Goal: Task Accomplishment & Management: Manage account settings

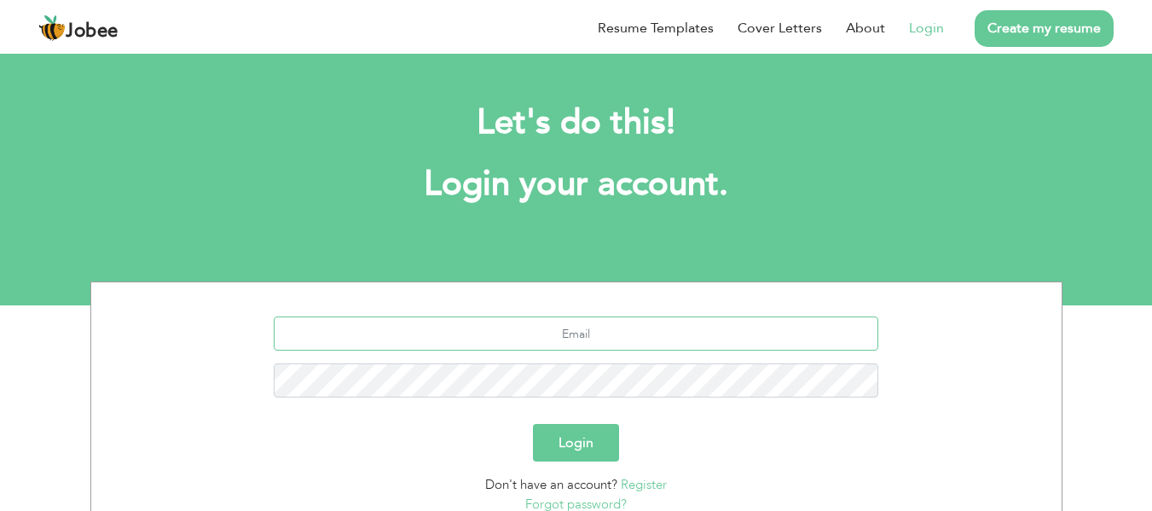
click at [535, 338] on input "text" at bounding box center [576, 333] width 604 height 34
type input "[EMAIL_ADDRESS][DOMAIN_NAME]"
click at [599, 429] on button "Login" at bounding box center [576, 443] width 86 height 38
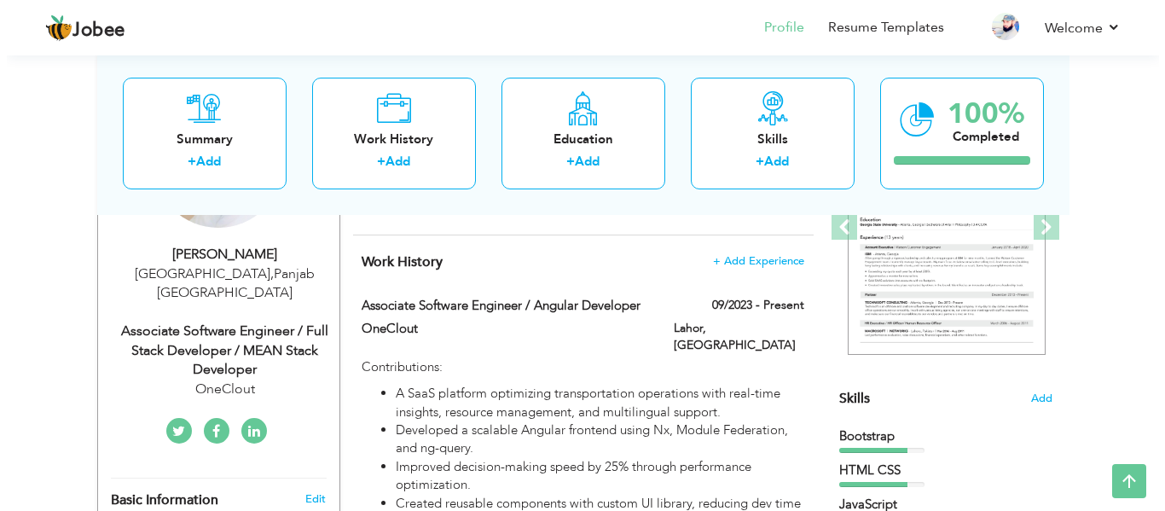
scroll to position [266, 0]
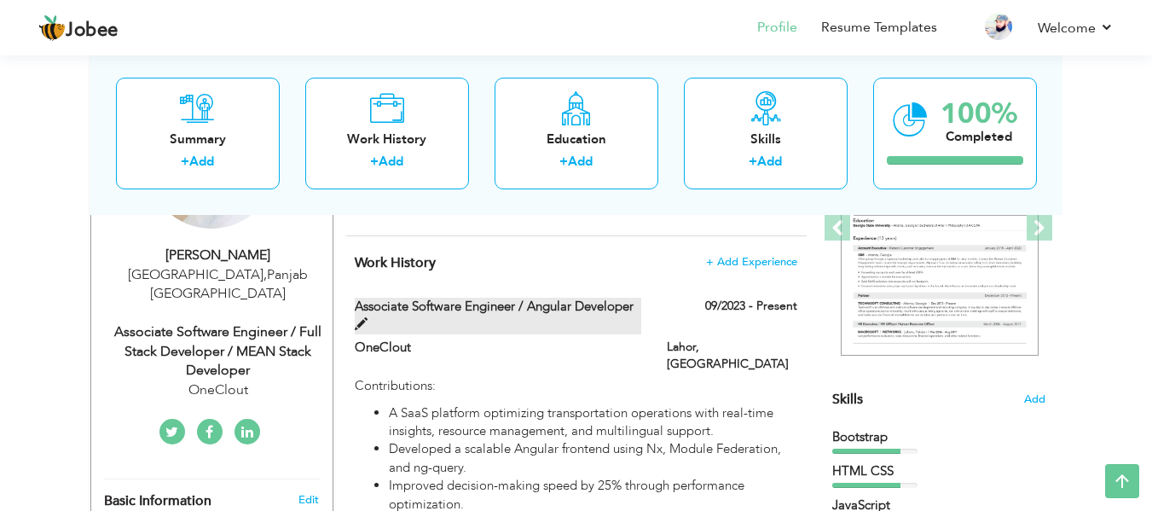
click at [360, 322] on span at bounding box center [361, 324] width 13 height 13
type input "Associate Software Engineer / Angular Developer"
type input "OneClout"
type input "09/2023"
type input "[GEOGRAPHIC_DATA]"
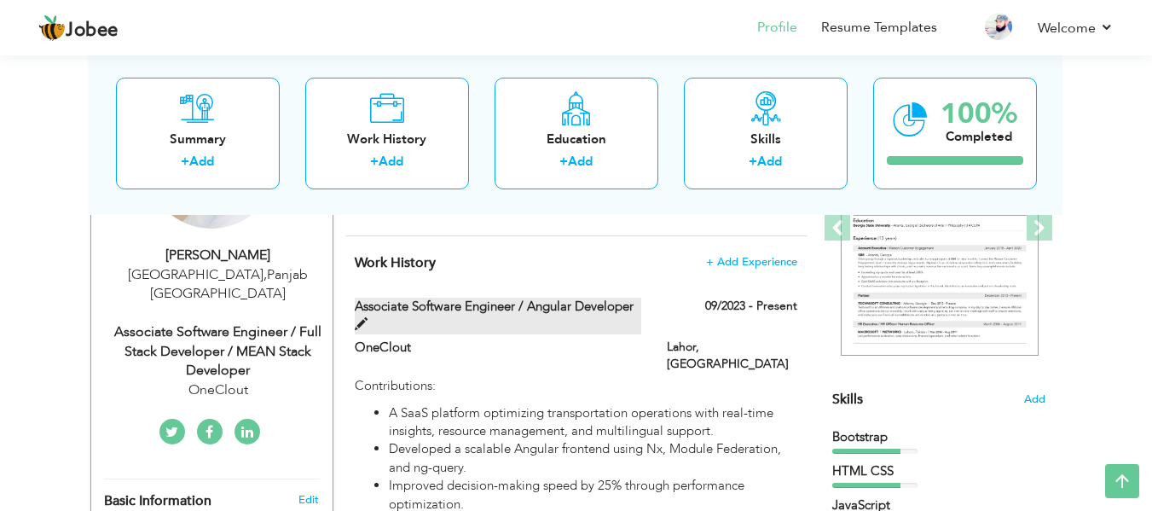
type input "Lahor"
checkbox input "true"
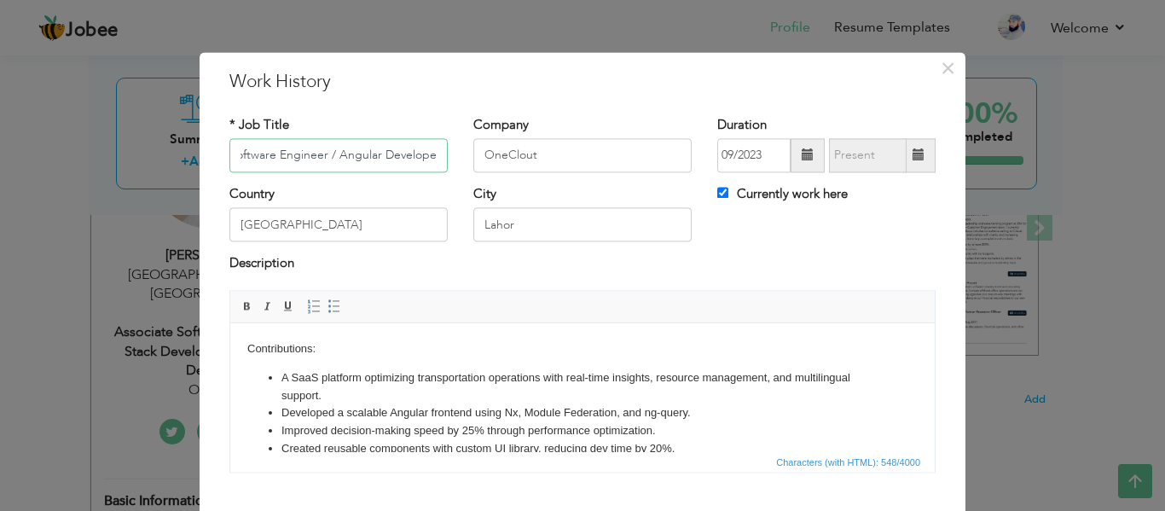
scroll to position [0, 0]
drag, startPoint x: 283, startPoint y: 153, endPoint x: 222, endPoint y: 152, distance: 61.4
click at [222, 152] on div "* Job Title Associate Software Engineer / Angular Developer" at bounding box center [339, 150] width 244 height 69
click at [340, 155] on input "Senior Software Engineer / Angular Developer" at bounding box center [338, 155] width 218 height 34
click at [344, 155] on input "Senior Software Engineer / Angular Developer" at bounding box center [338, 155] width 218 height 34
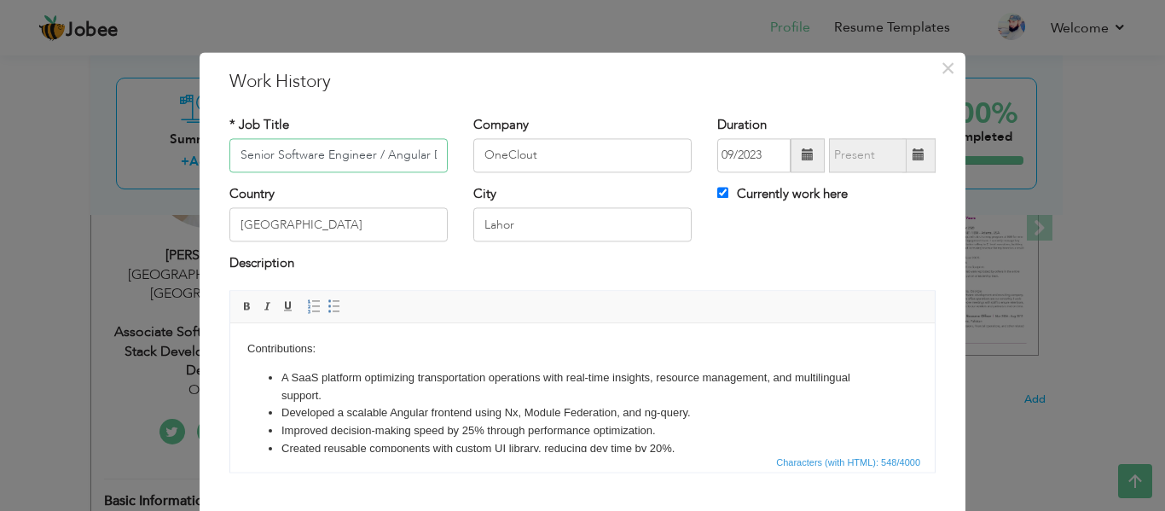
click at [344, 155] on input "Senior Software Engineer / Angular Developer" at bounding box center [338, 155] width 218 height 34
click at [370, 153] on input "Senior Software Engineer / Angular Developer" at bounding box center [338, 155] width 218 height 34
drag, startPoint x: 367, startPoint y: 150, endPoint x: 227, endPoint y: 156, distance: 140.8
click at [229, 156] on input "Senior Software Engineer / Angular Developer" at bounding box center [338, 155] width 218 height 34
paste input "Frontend Engineer (Angular + TypeScript)"
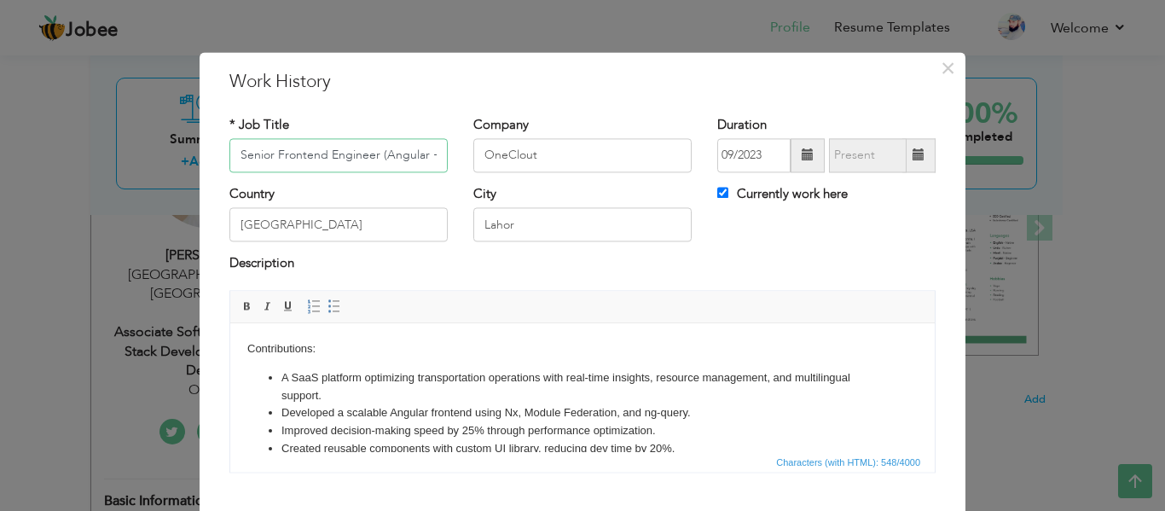
scroll to position [0, 172]
drag, startPoint x: 322, startPoint y: 151, endPoint x: 488, endPoint y: 153, distance: 165.4
click at [488, 153] on div "* Job Title Senior Frontend Engineer (Angular + TypeScript) / Angular Developer…" at bounding box center [583, 150] width 732 height 69
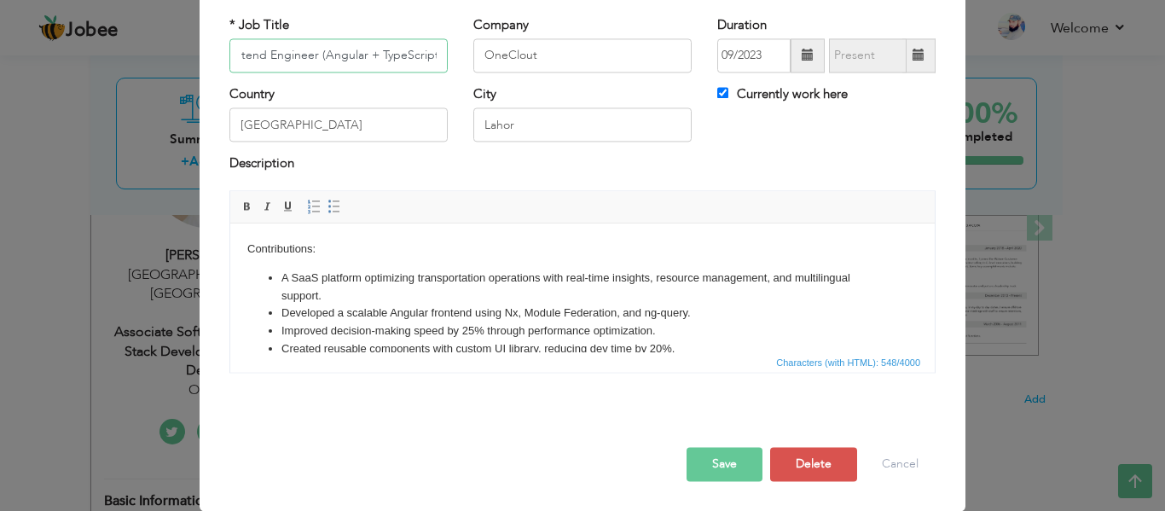
type input "Senior Frontend Engineer (Angular + TypeScript)"
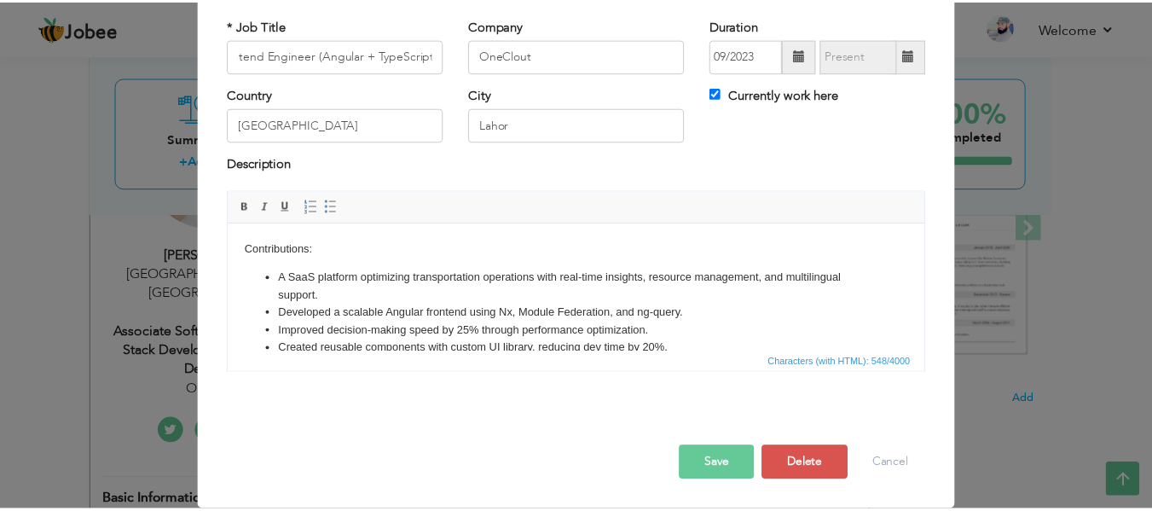
scroll to position [0, 0]
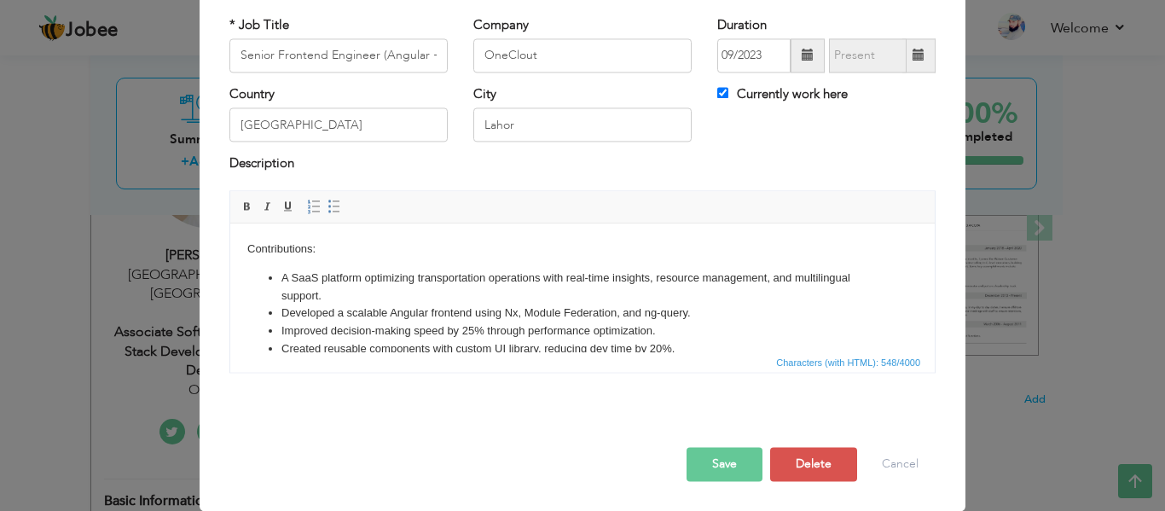
click at [693, 455] on button "Save" at bounding box center [724, 464] width 76 height 34
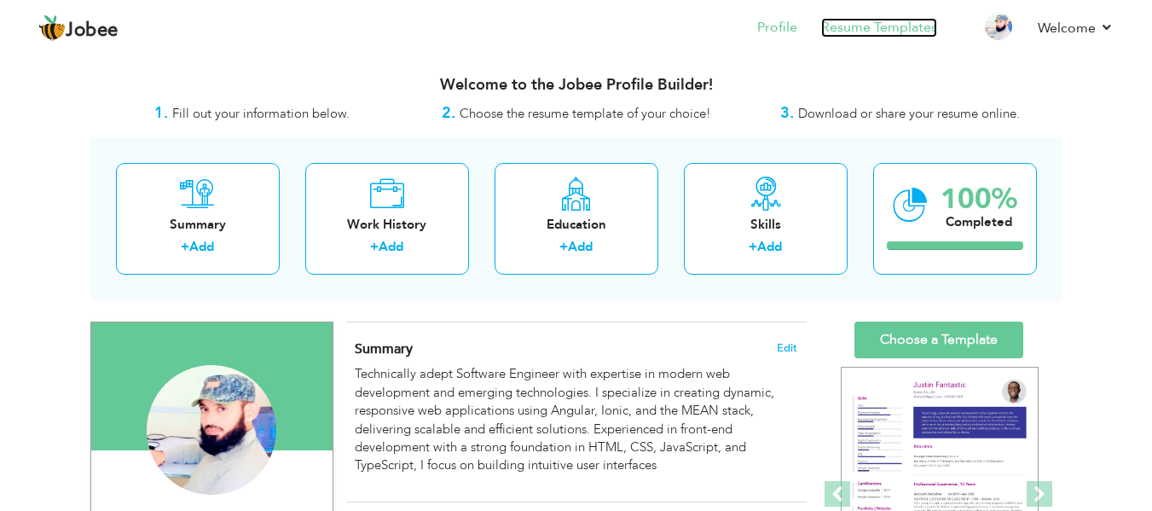
click at [882, 30] on link "Resume Templates" at bounding box center [879, 28] width 116 height 20
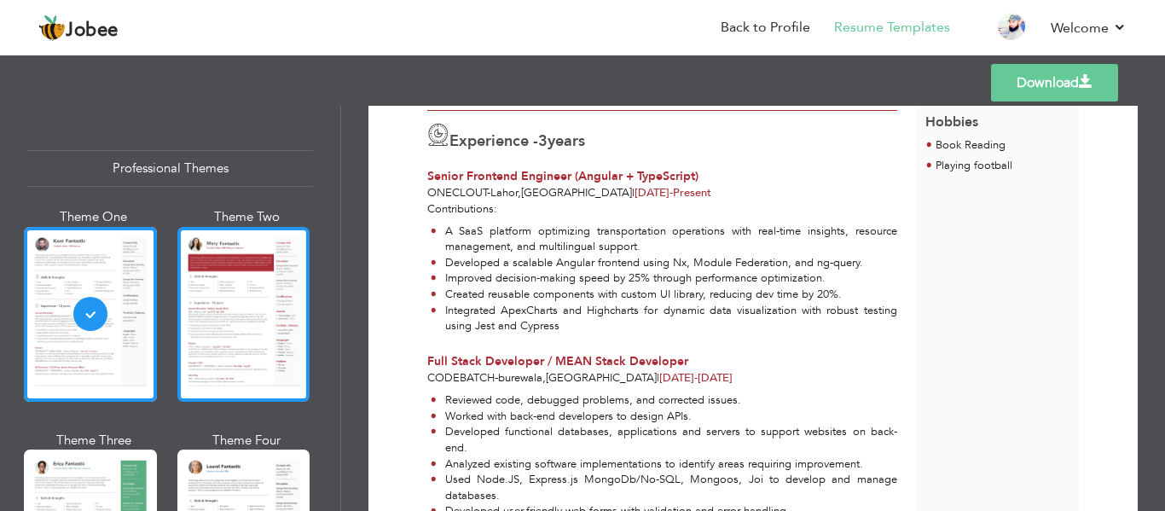
click at [232, 317] on div at bounding box center [243, 314] width 133 height 175
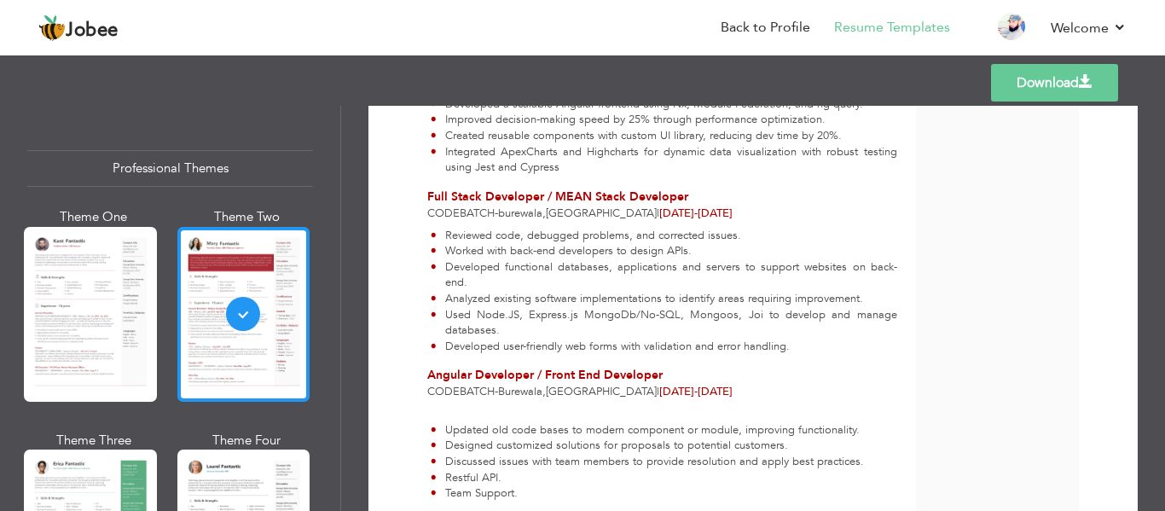
scroll to position [256, 0]
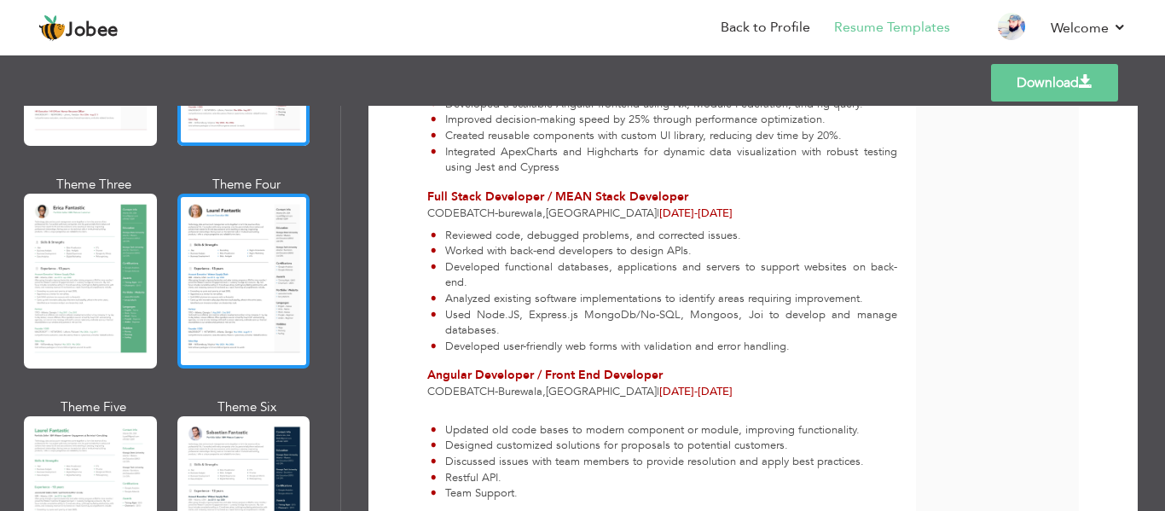
click at [211, 301] on div at bounding box center [243, 281] width 133 height 175
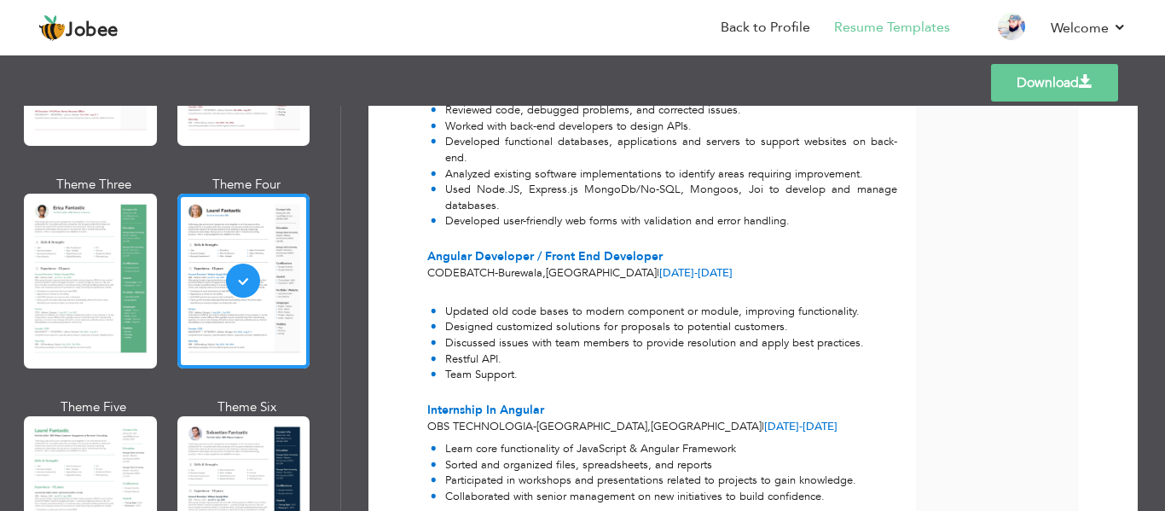
scroll to position [370, 0]
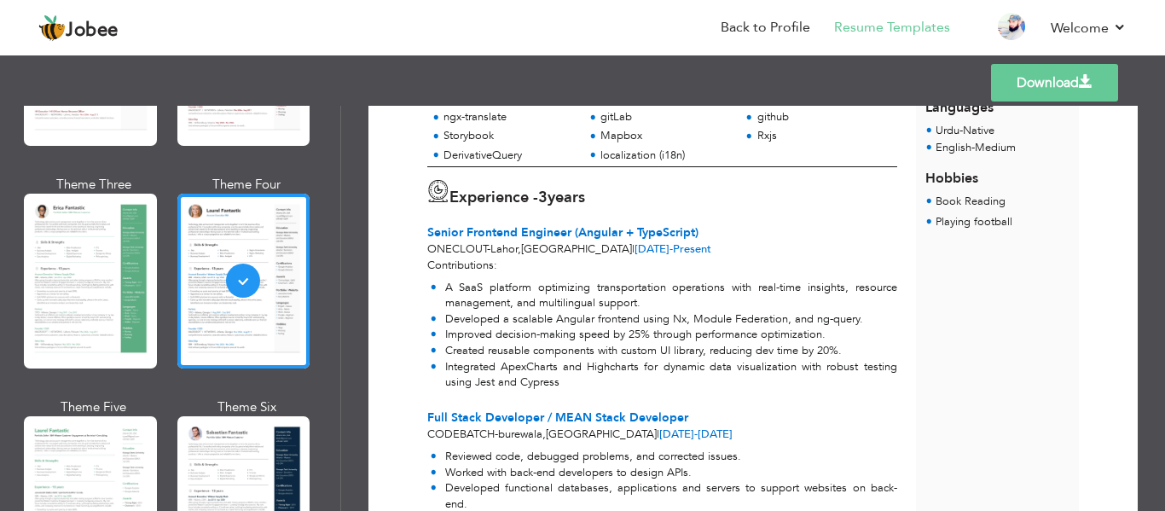
click at [1062, 80] on link "Download" at bounding box center [1054, 83] width 127 height 38
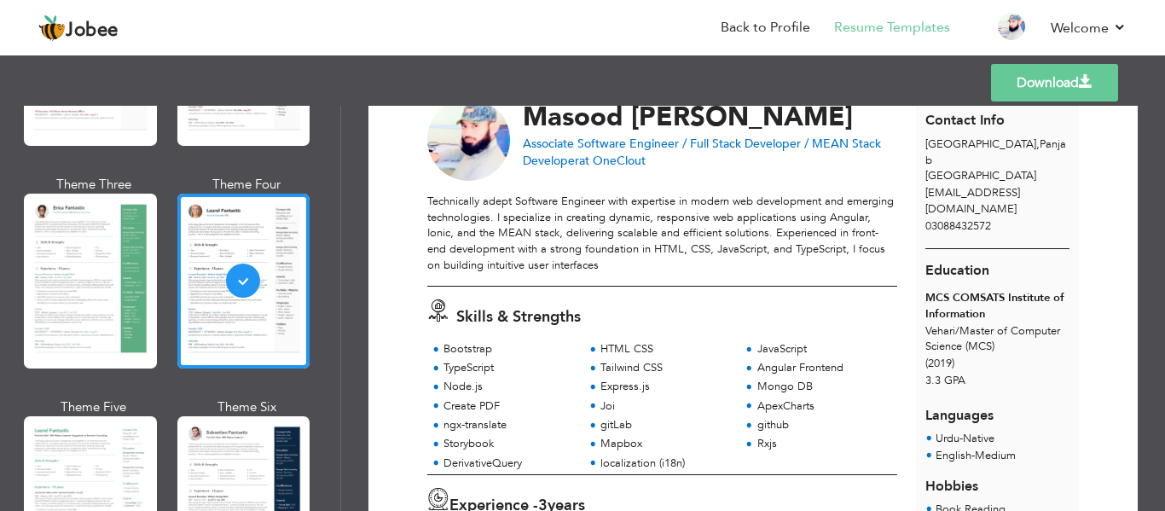
scroll to position [0, 0]
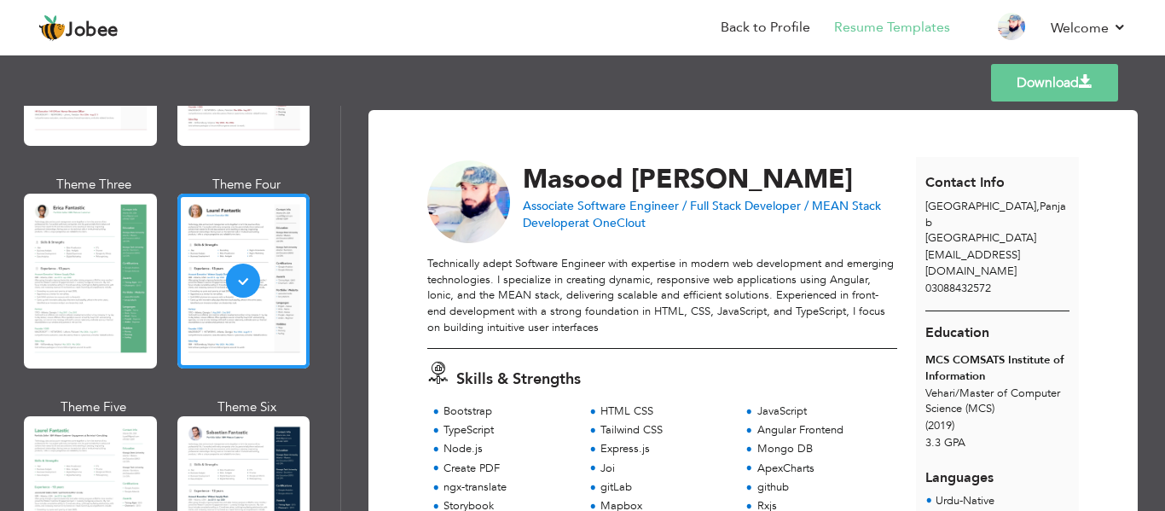
click at [1033, 83] on link "Download" at bounding box center [1054, 83] width 127 height 38
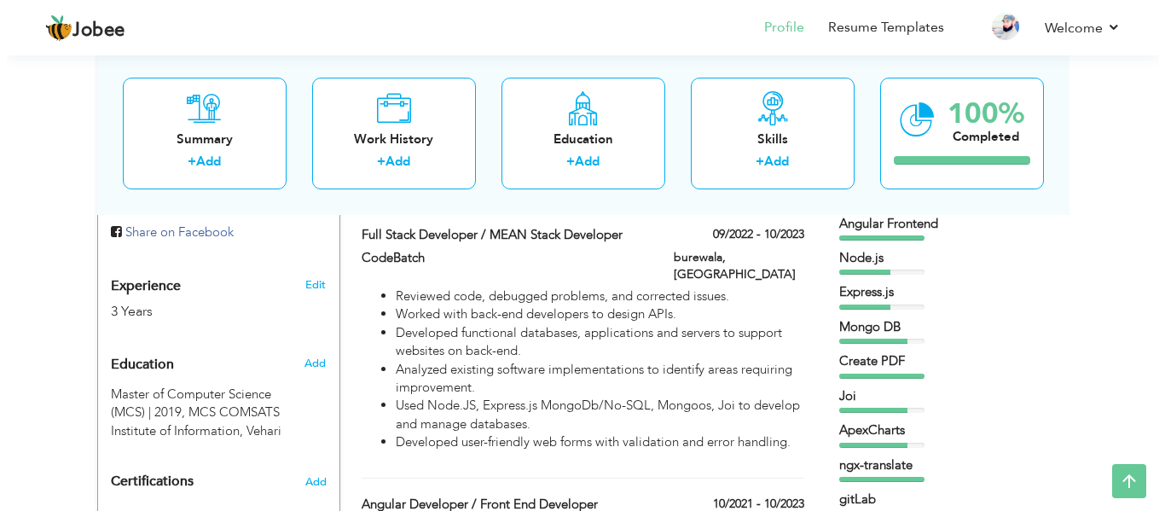
scroll to position [682, 0]
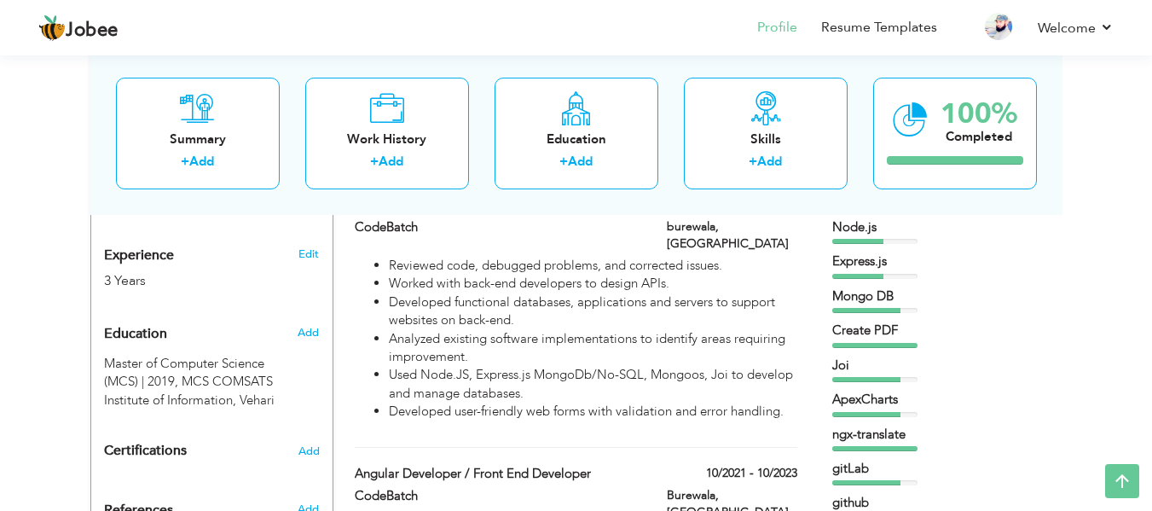
click at [110, 271] on div "3 Years" at bounding box center [192, 281] width 176 height 20
type input "Masood"
type input "[PERSON_NAME]"
type input "03088432572"
select select "number:166"
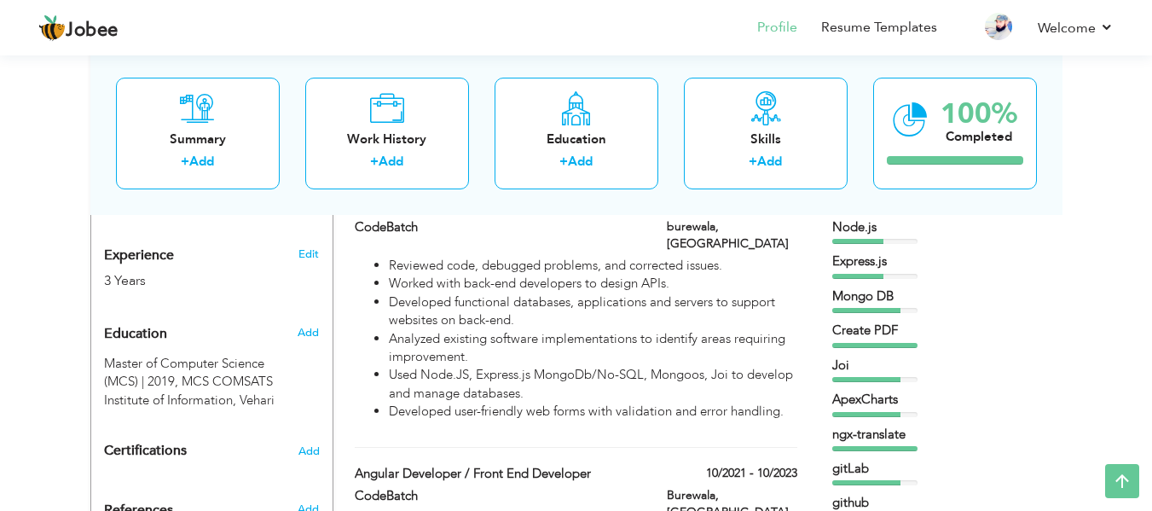
type input "Panjab"
type input "[GEOGRAPHIC_DATA]"
select select "number:5"
type input "OneClout"
type input "Associate Software Engineer / Full Stack Developer / MEAN Stack Developer"
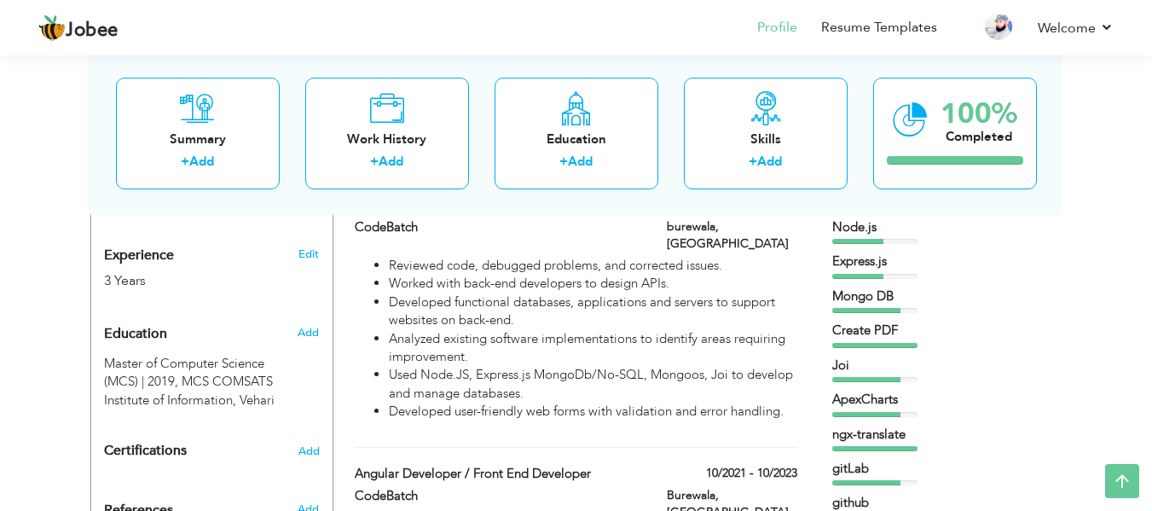
type input "www.linkedin.com/in/masood-ahmad-6a0765226"
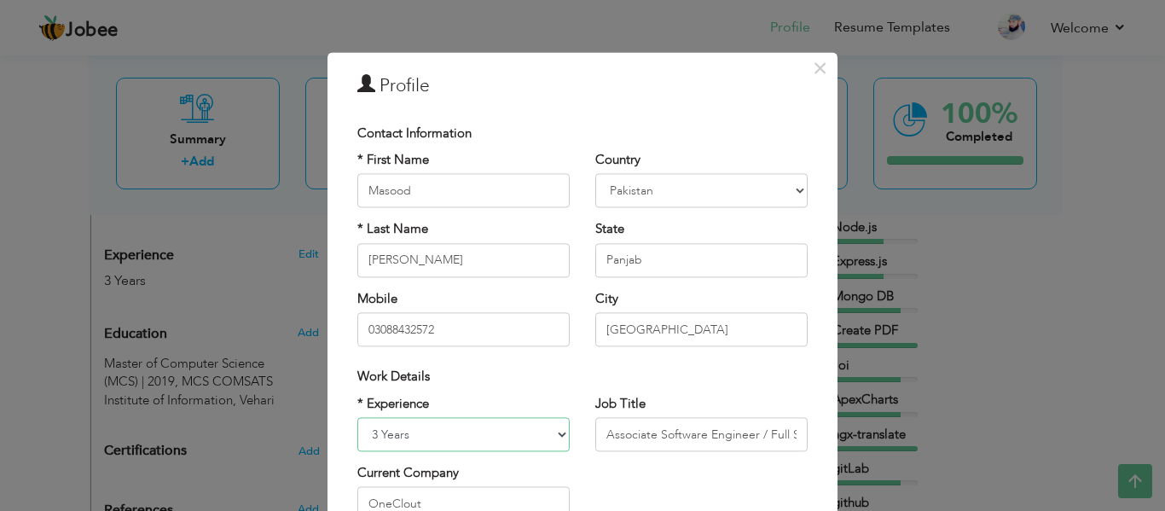
click at [370, 437] on select "Entry Level Less than 1 Year 1 Year 2 Years 3 Years 4 Years 5 Years 6 Years 7 Y…" at bounding box center [463, 434] width 212 height 34
click at [373, 437] on select "Entry Level Less than 1 Year 1 Year 2 Years 3 Years 4 Years 5 Years 6 Years 7 Y…" at bounding box center [463, 434] width 212 height 34
click at [374, 437] on select "Entry Level Less than 1 Year 1 Year 2 Years 3 Years 4 Years 5 Years 6 Years 7 Y…" at bounding box center [463, 434] width 212 height 34
select select "number:6"
click at [357, 417] on select "Entry Level Less than 1 Year 1 Year 2 Years 3 Years 4 Years 5 Years 6 Years 7 Y…" at bounding box center [463, 434] width 212 height 34
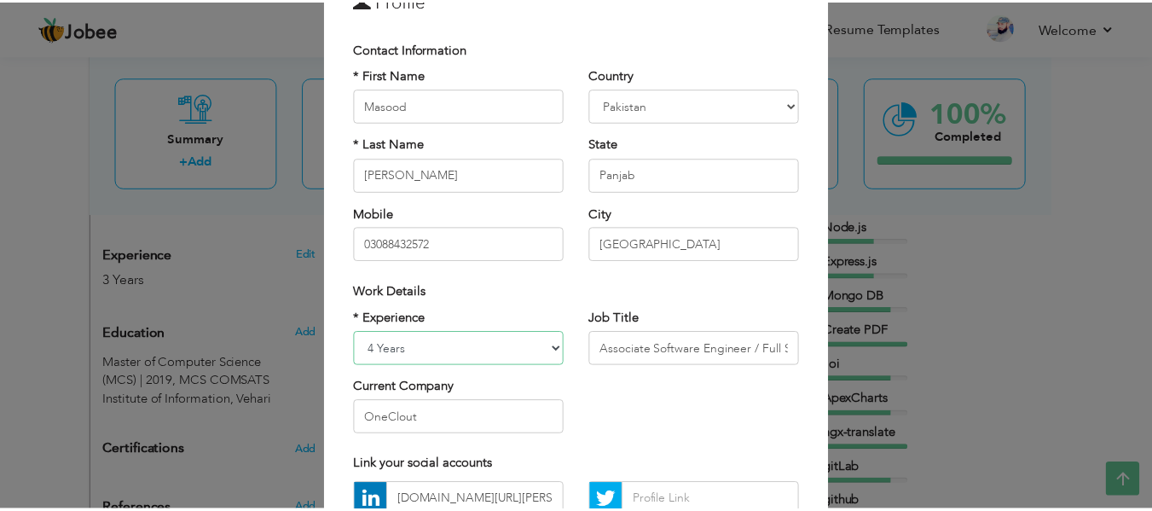
scroll to position [255, 0]
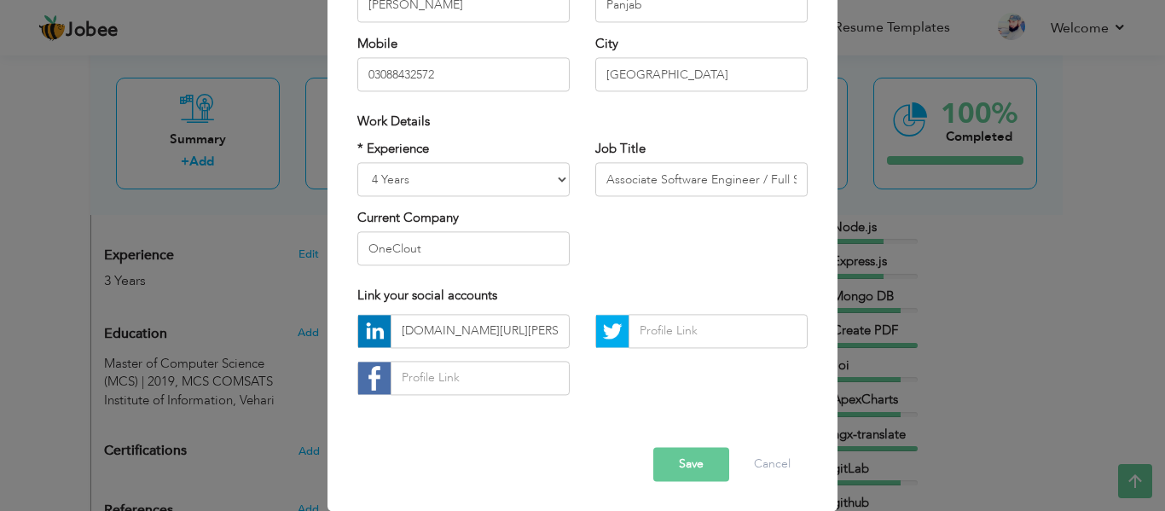
click at [691, 467] on button "Save" at bounding box center [691, 464] width 76 height 34
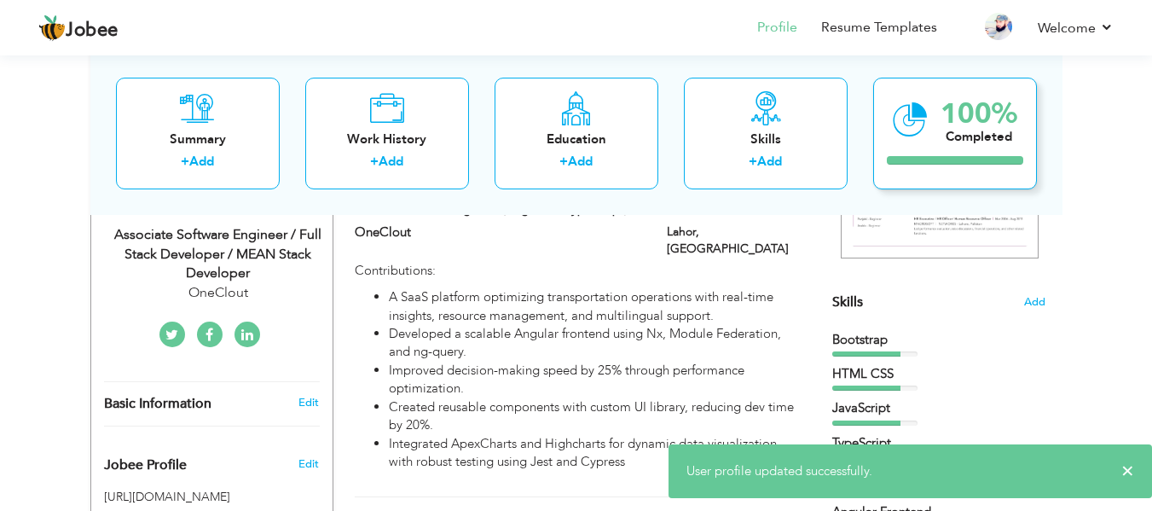
scroll to position [85, 0]
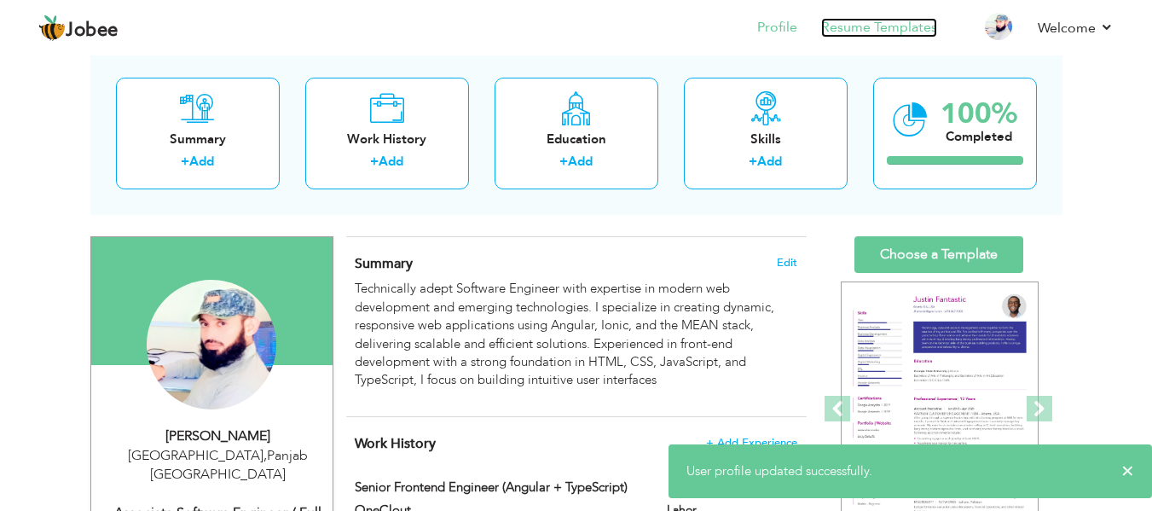
click at [904, 26] on link "Resume Templates" at bounding box center [879, 28] width 116 height 20
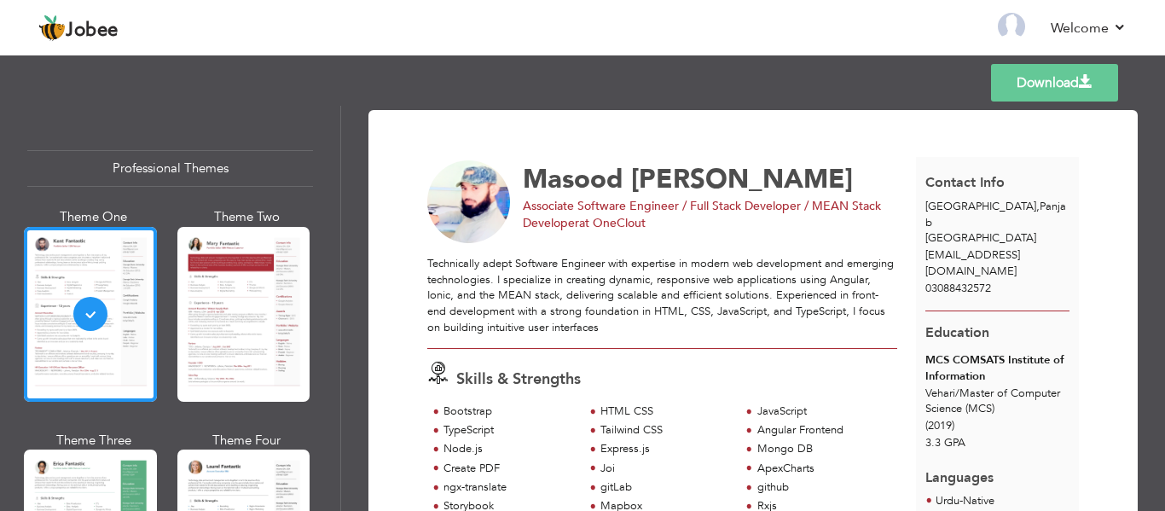
click at [1044, 72] on link "Download" at bounding box center [1054, 83] width 127 height 38
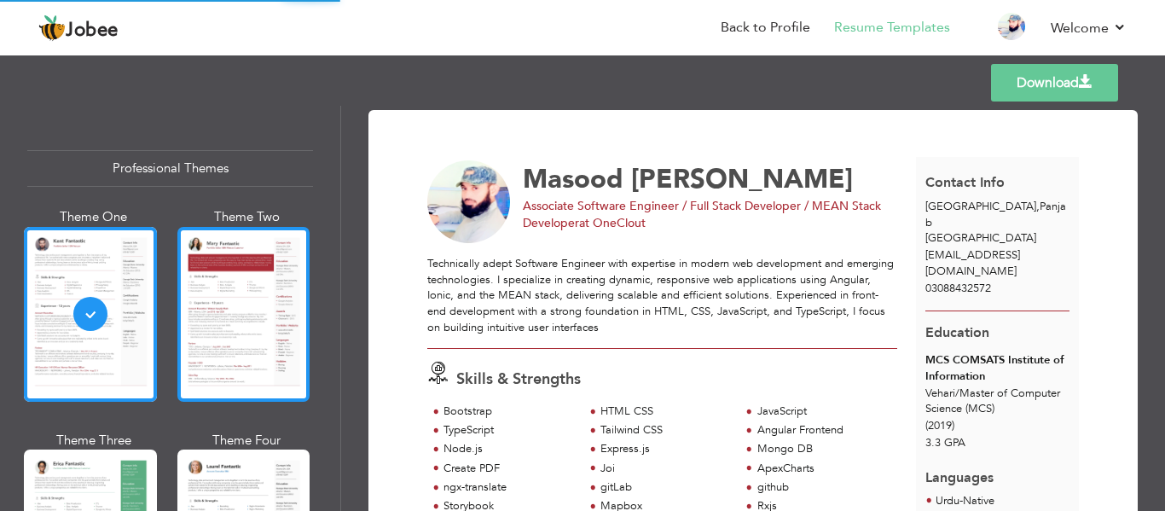
scroll to position [256, 0]
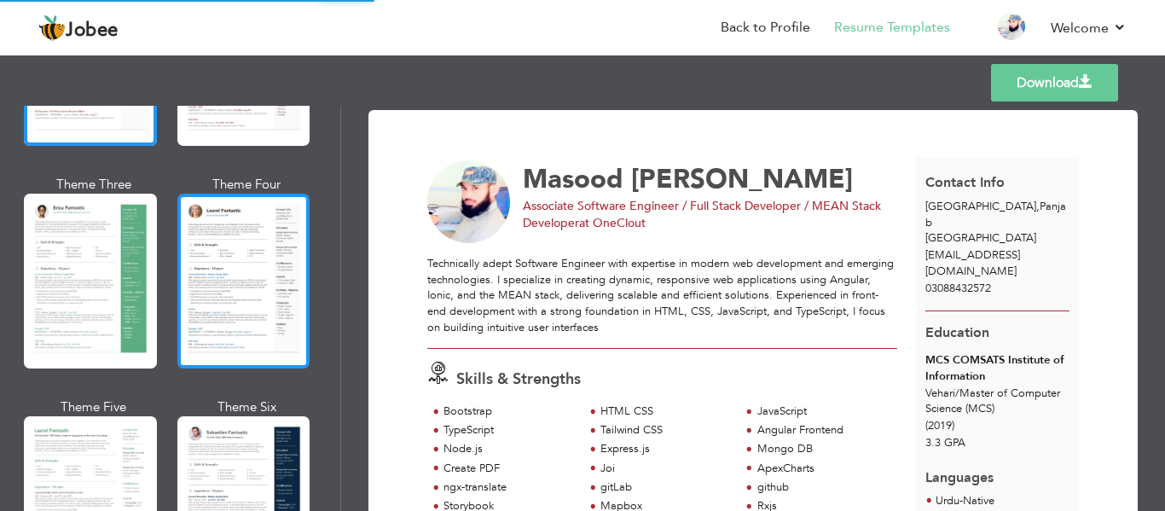
click at [237, 290] on div at bounding box center [243, 281] width 133 height 175
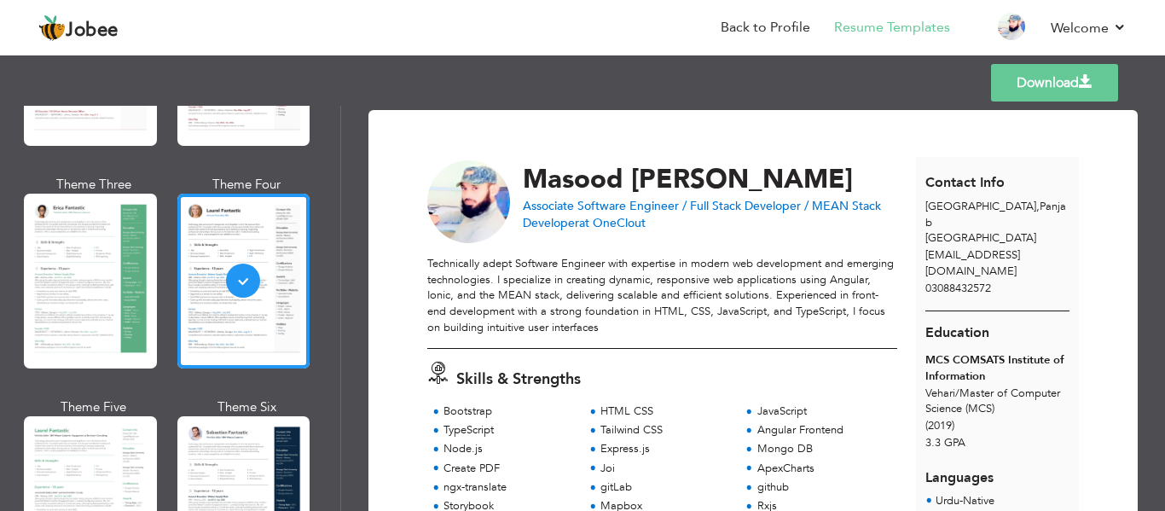
click at [1027, 71] on link "Download" at bounding box center [1054, 83] width 127 height 38
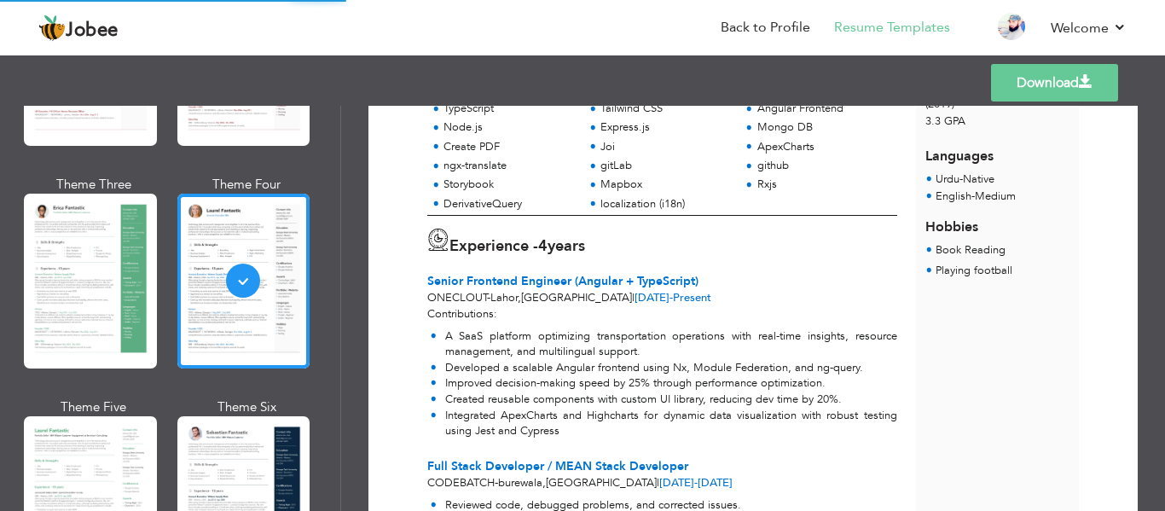
scroll to position [341, 0]
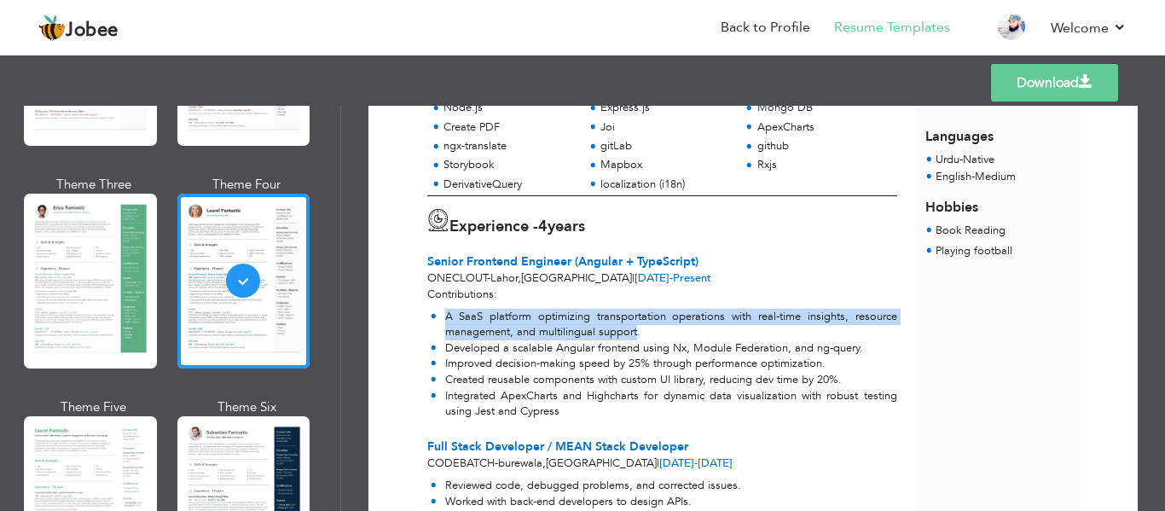
drag, startPoint x: 635, startPoint y: 332, endPoint x: 442, endPoint y: 319, distance: 193.1
click at [442, 319] on li "A SaaS platform optimizing transportation operations with real-time insights, r…" at bounding box center [664, 325] width 466 height 32
copy li "A SaaS platform optimizing transportation operations with real-time insights, r…"
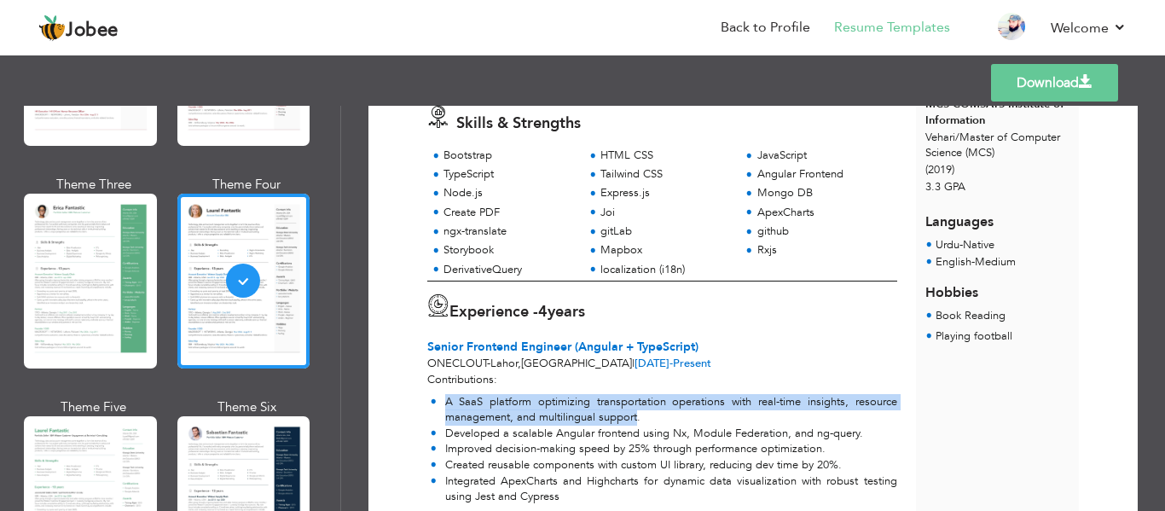
scroll to position [171, 0]
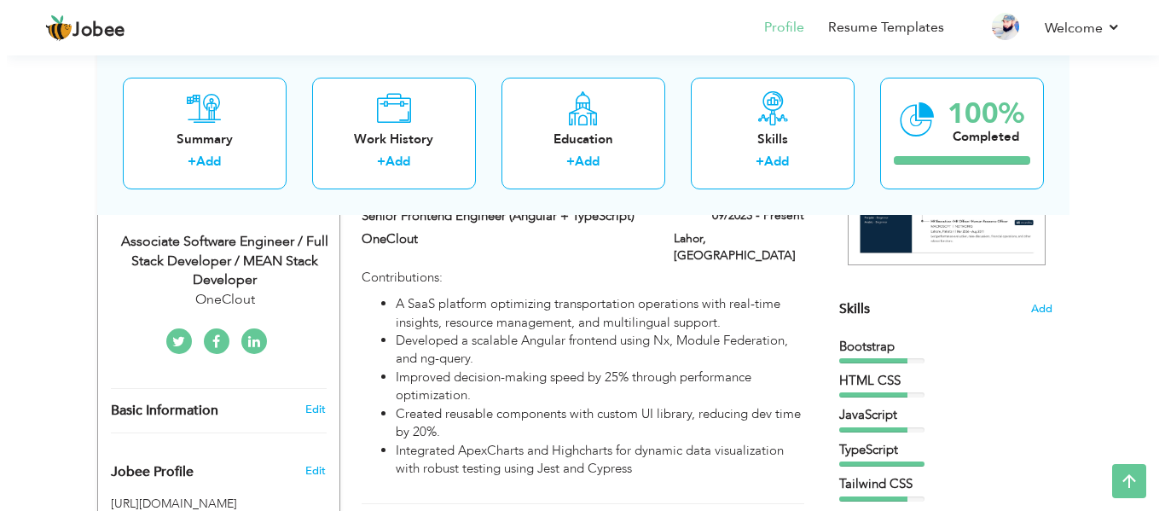
scroll to position [326, 0]
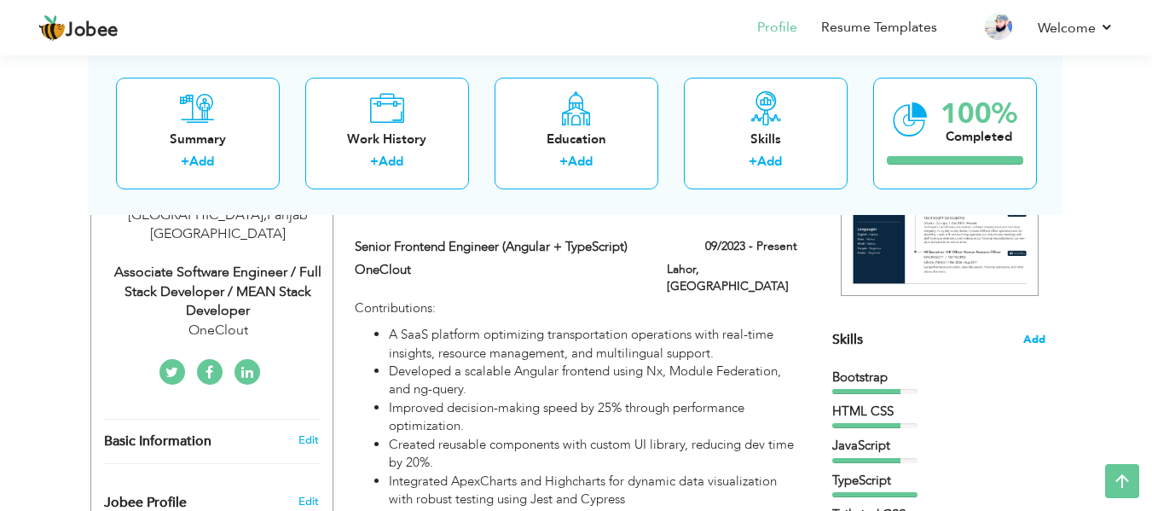
click at [1027, 342] on span "Add" at bounding box center [1034, 340] width 22 height 16
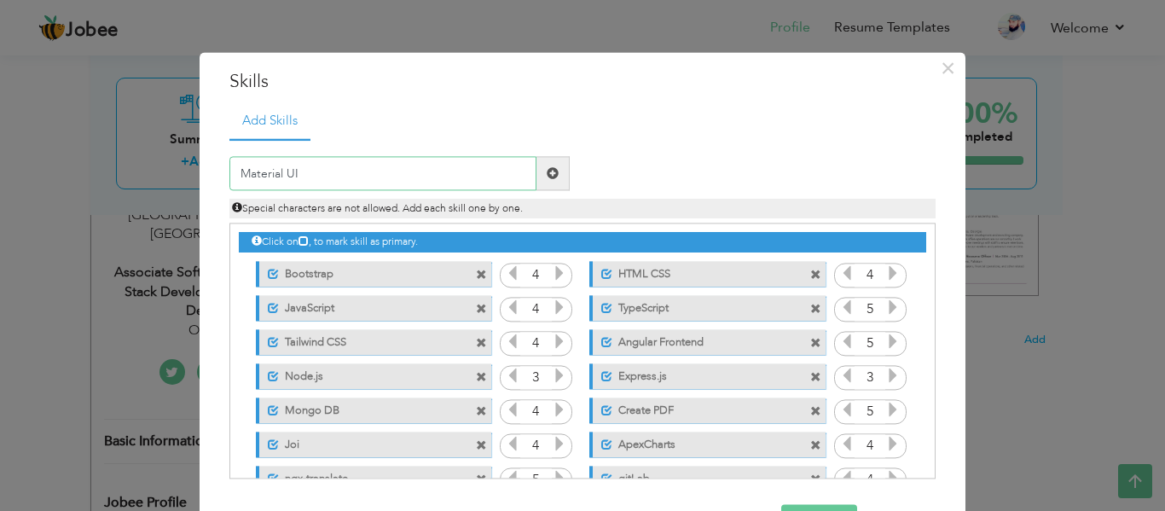
click at [230, 177] on input "Material UI" at bounding box center [382, 174] width 307 height 34
type input "Material UI"
click at [546, 163] on span at bounding box center [552, 174] width 33 height 34
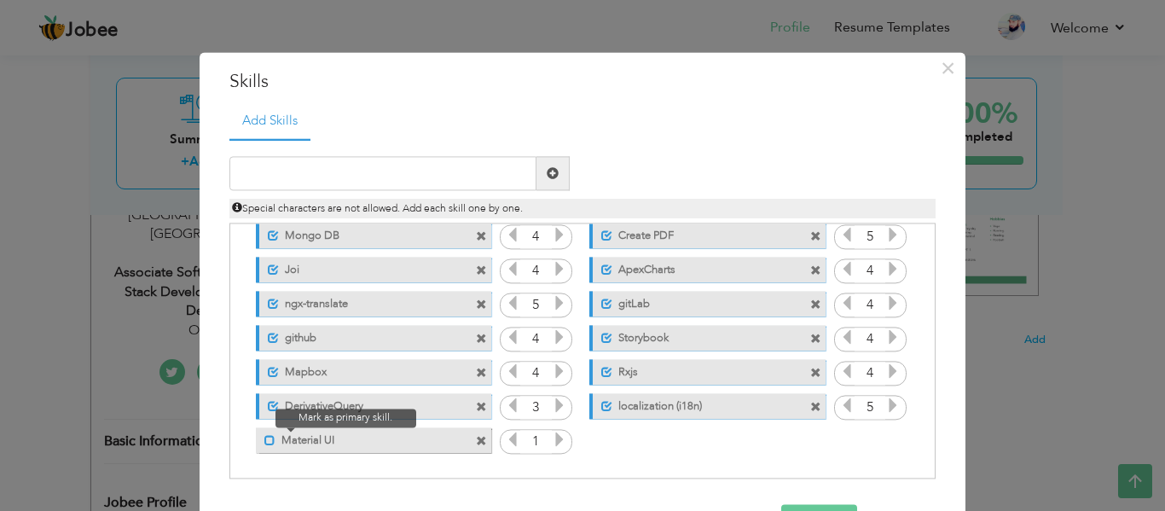
click at [264, 440] on span at bounding box center [269, 440] width 11 height 11
click at [552, 443] on icon at bounding box center [559, 439] width 15 height 15
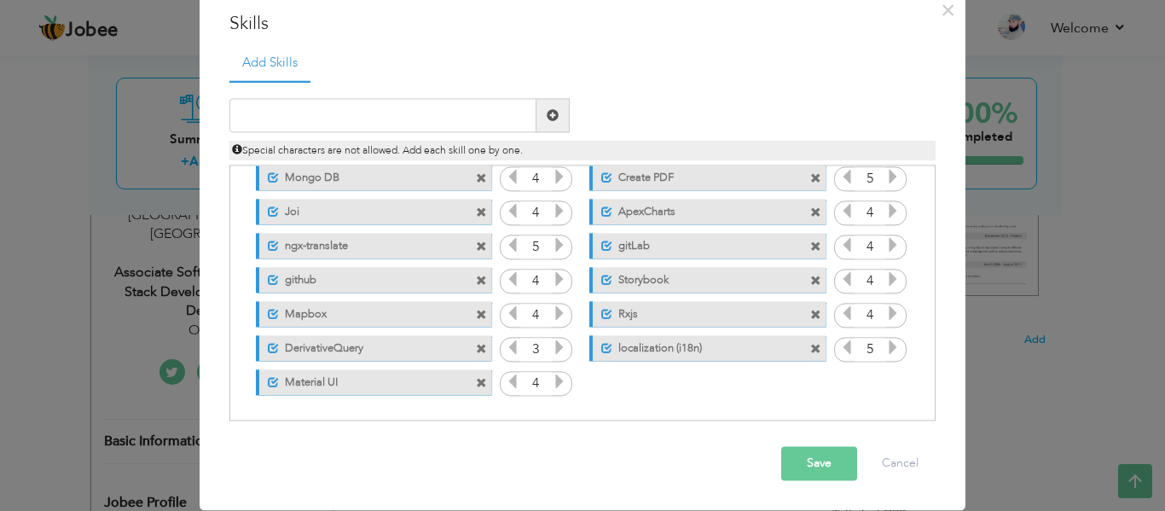
scroll to position [0, 0]
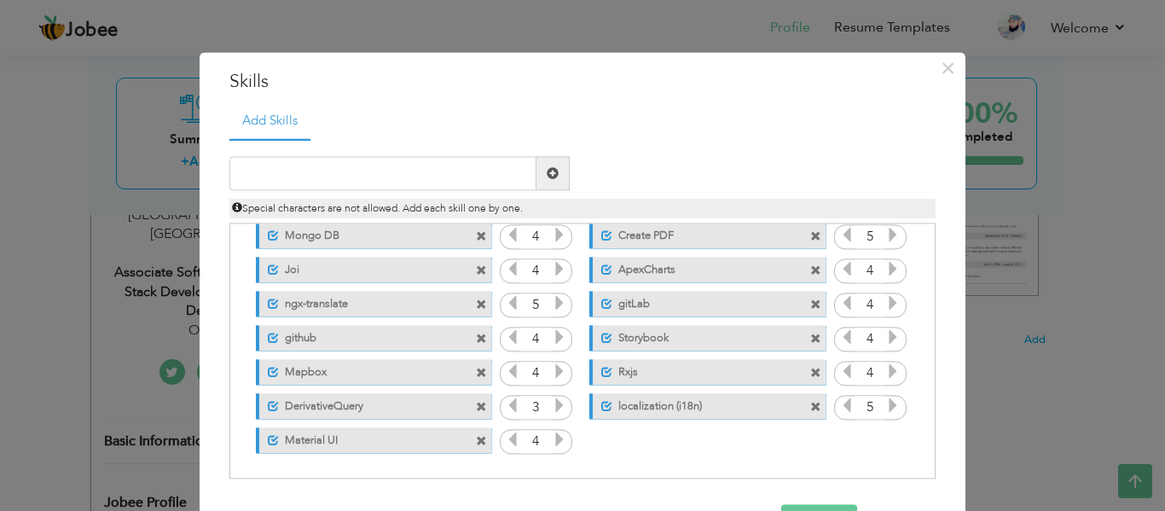
drag, startPoint x: 350, startPoint y: 437, endPoint x: 357, endPoint y: 409, distance: 29.0
click at [357, 409] on div "Click on , to mark skill as primary. Unmark as primary skill. Bootstrap 4 HTML …" at bounding box center [582, 253] width 687 height 408
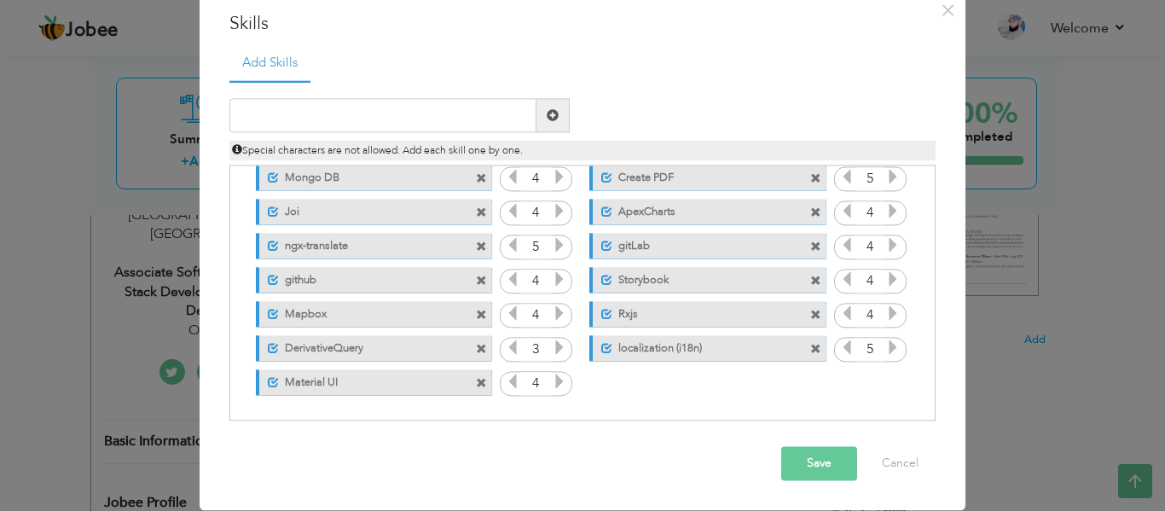
click at [823, 461] on button "Save" at bounding box center [819, 464] width 76 height 34
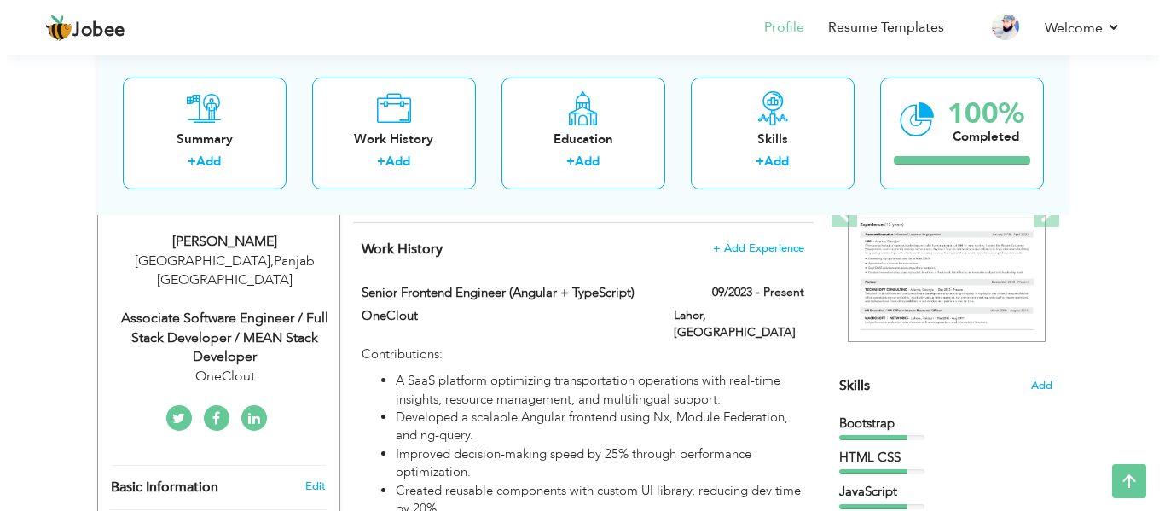
scroll to position [278, 0]
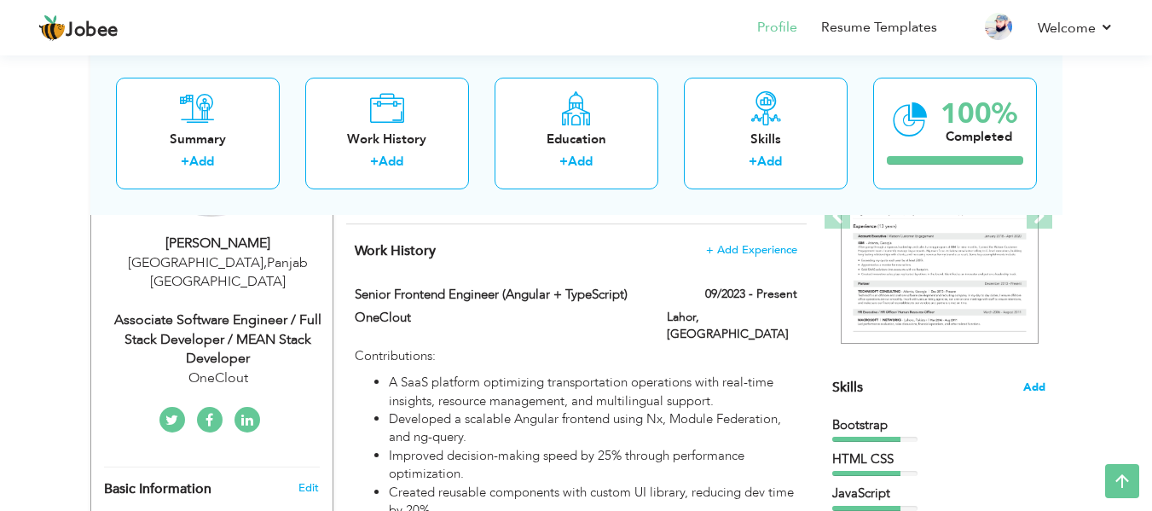
click at [1038, 388] on span "Add" at bounding box center [1034, 387] width 22 height 16
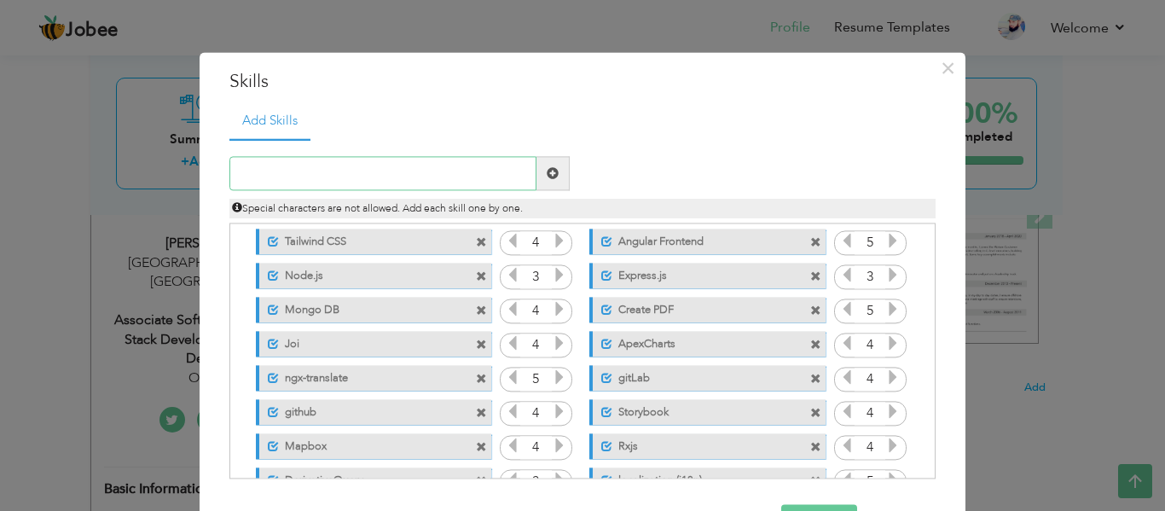
scroll to position [104, 0]
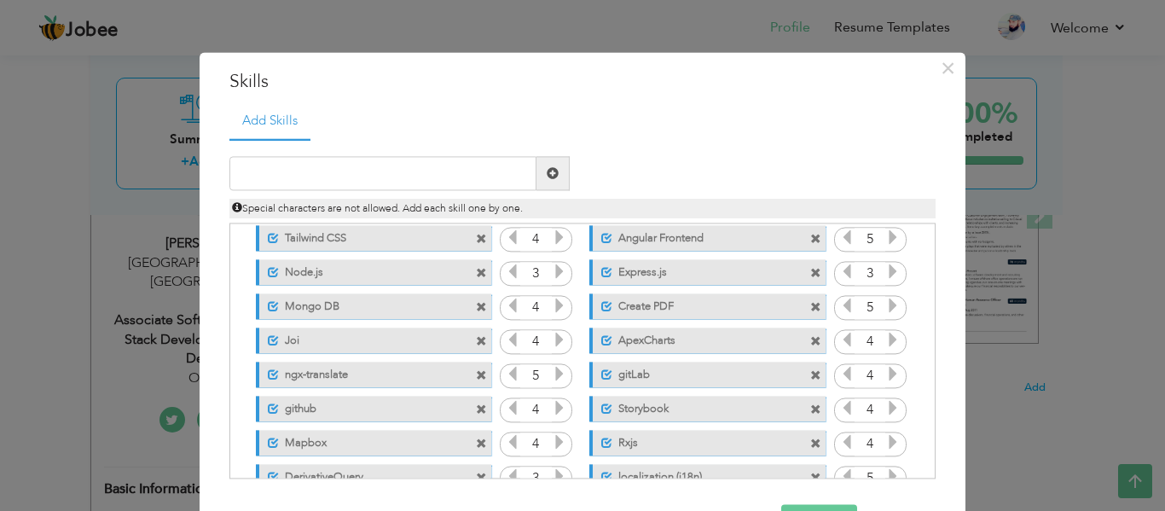
click at [885, 374] on icon at bounding box center [892, 374] width 15 height 15
click at [839, 375] on icon at bounding box center [846, 374] width 15 height 15
click at [552, 406] on icon at bounding box center [559, 408] width 15 height 15
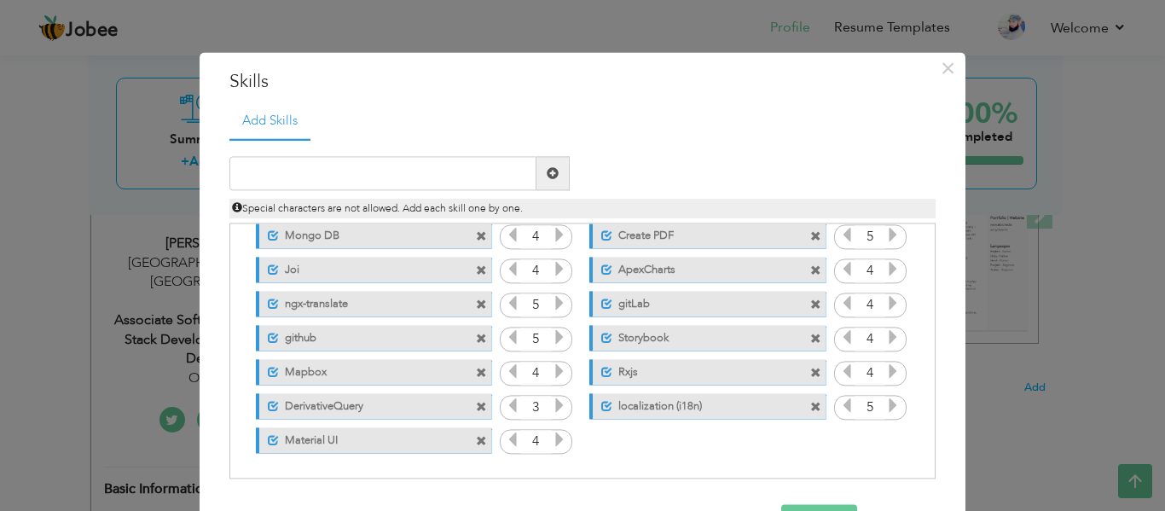
scroll to position [175, 0]
click at [886, 368] on icon at bounding box center [892, 371] width 15 height 15
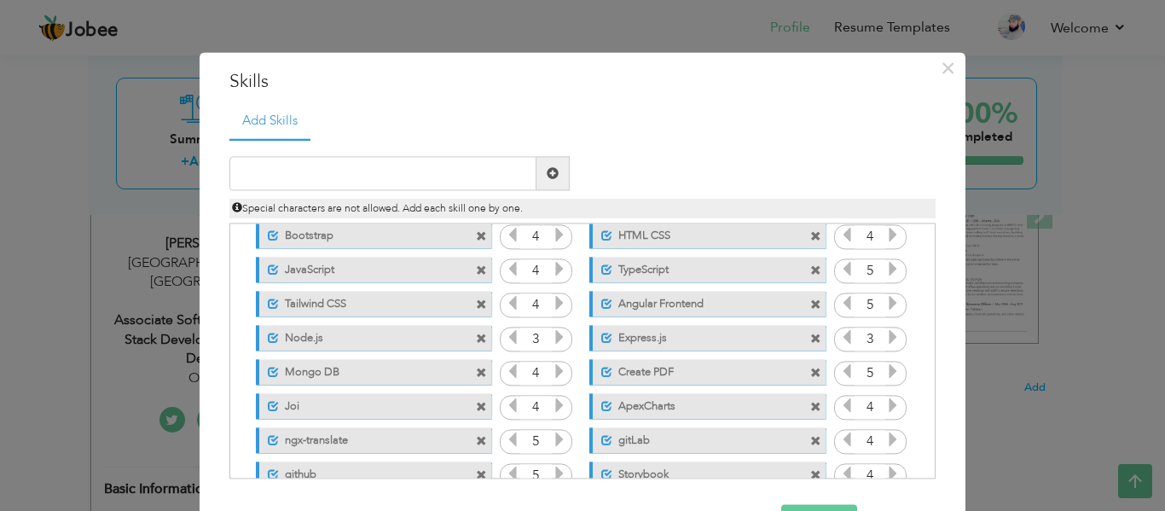
scroll to position [38, 0]
click at [885, 338] on icon at bounding box center [892, 338] width 15 height 15
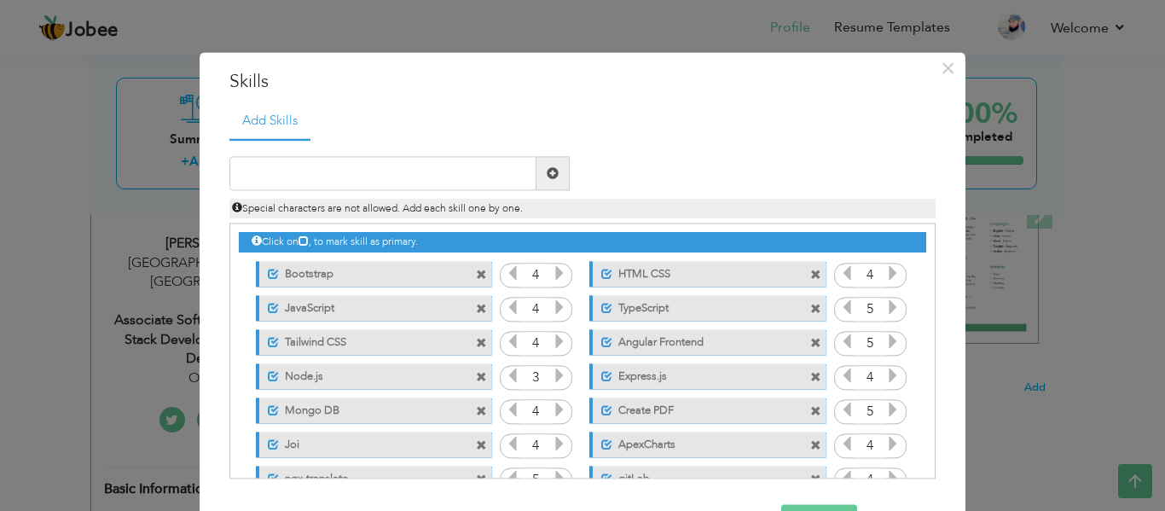
scroll to position [1, 0]
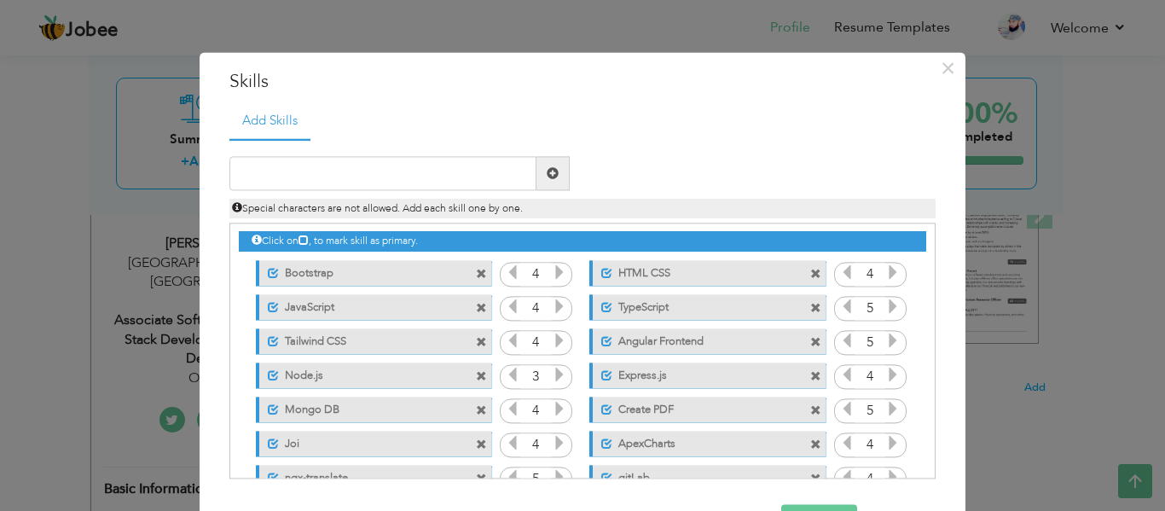
click at [552, 340] on icon at bounding box center [559, 340] width 15 height 15
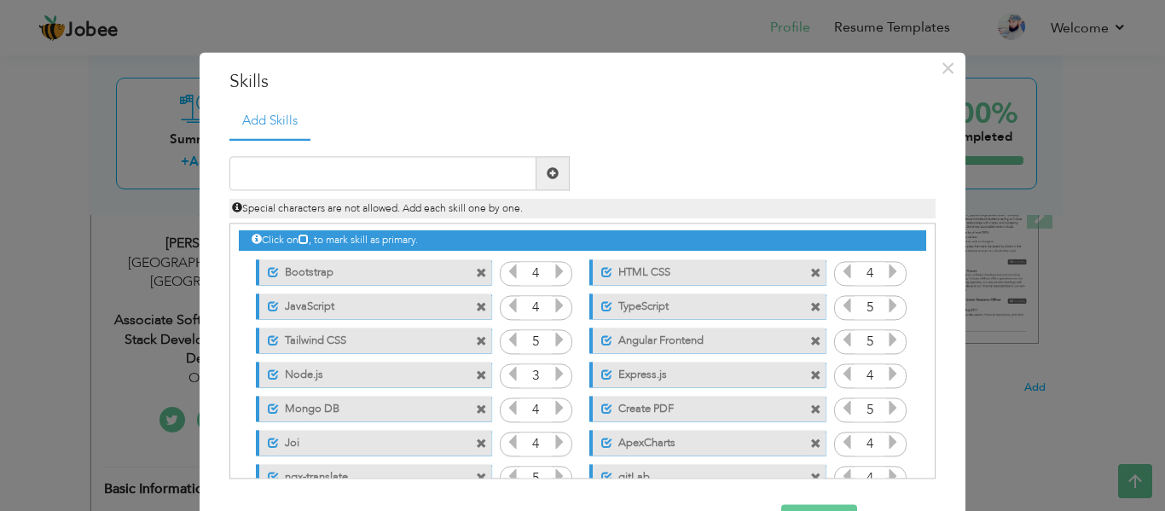
scroll to position [3, 0]
click at [552, 301] on icon at bounding box center [559, 305] width 15 height 15
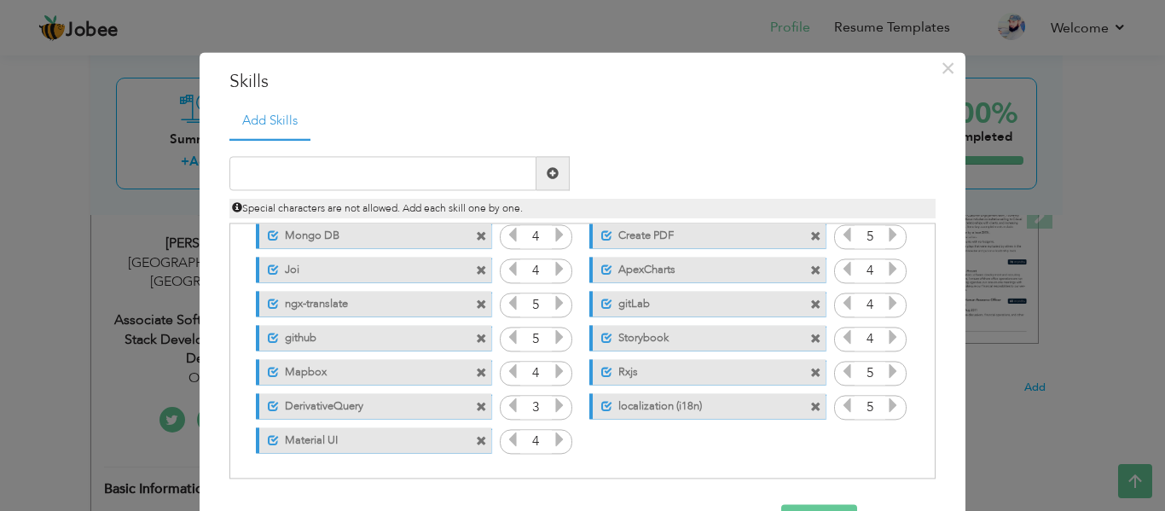
scroll to position [58, 0]
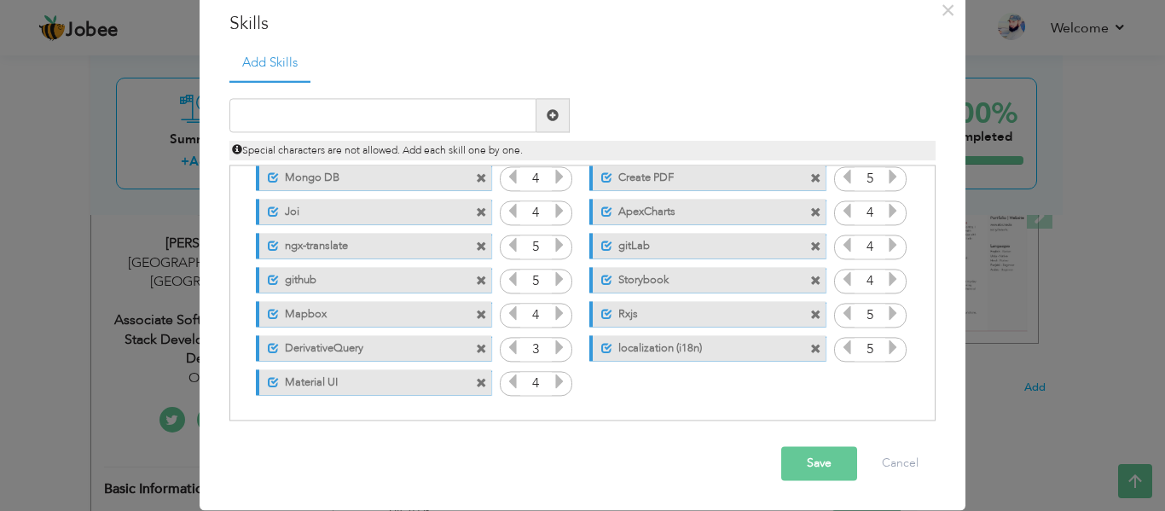
click at [813, 473] on button "Save" at bounding box center [819, 464] width 76 height 34
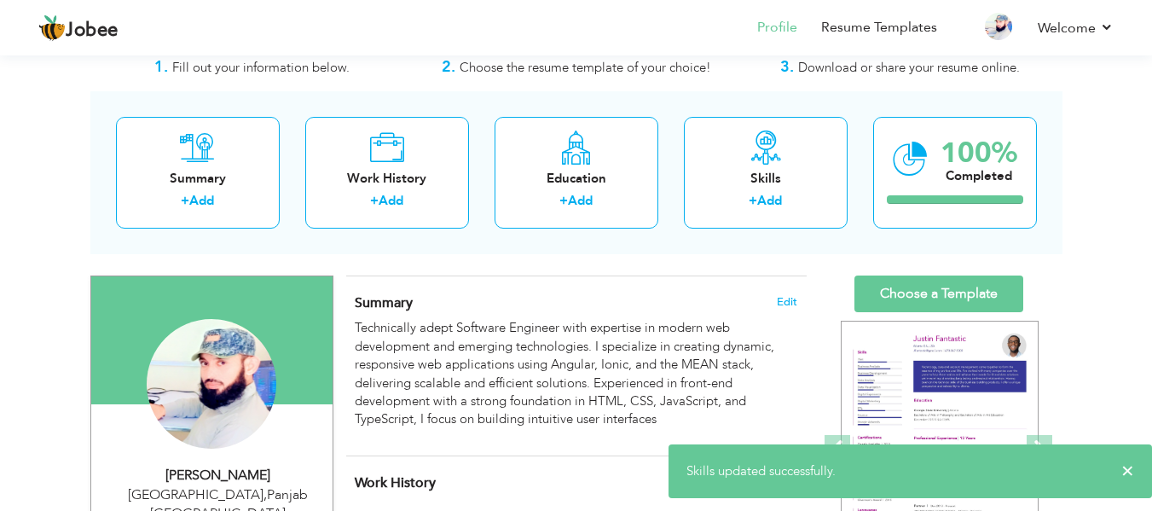
scroll to position [0, 0]
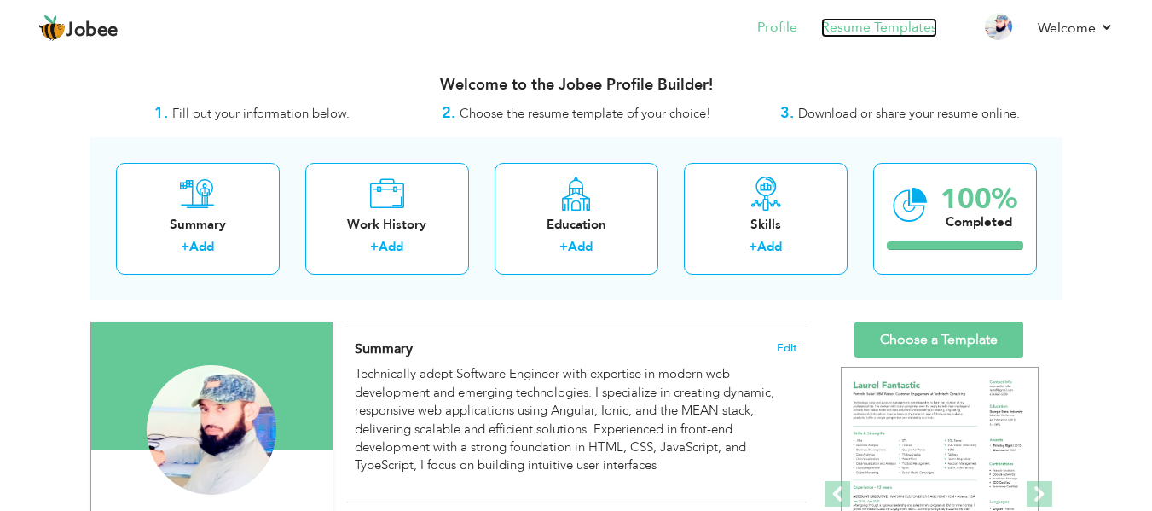
click at [905, 30] on link "Resume Templates" at bounding box center [879, 28] width 116 height 20
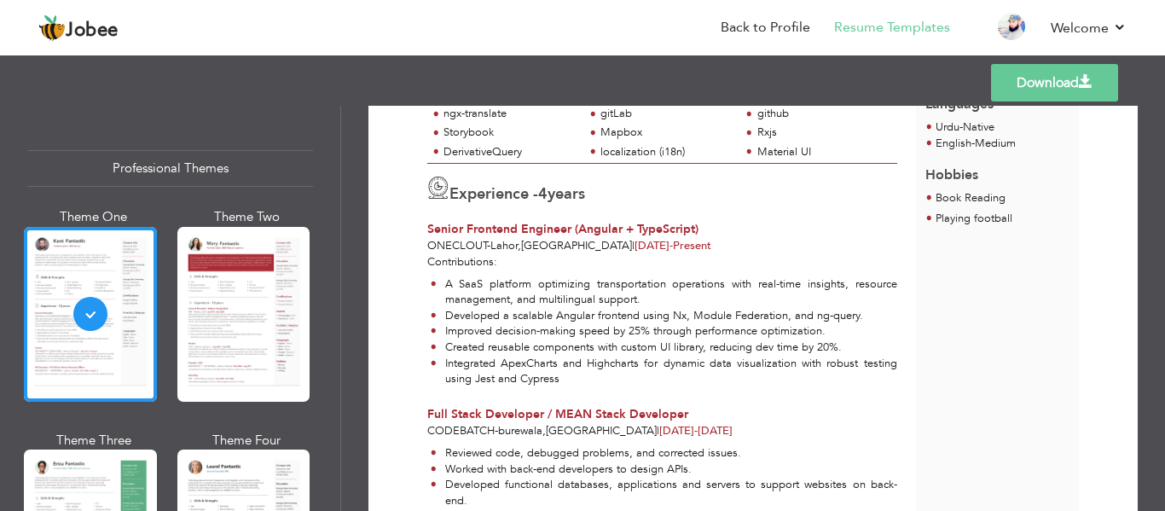
scroll to position [373, 0]
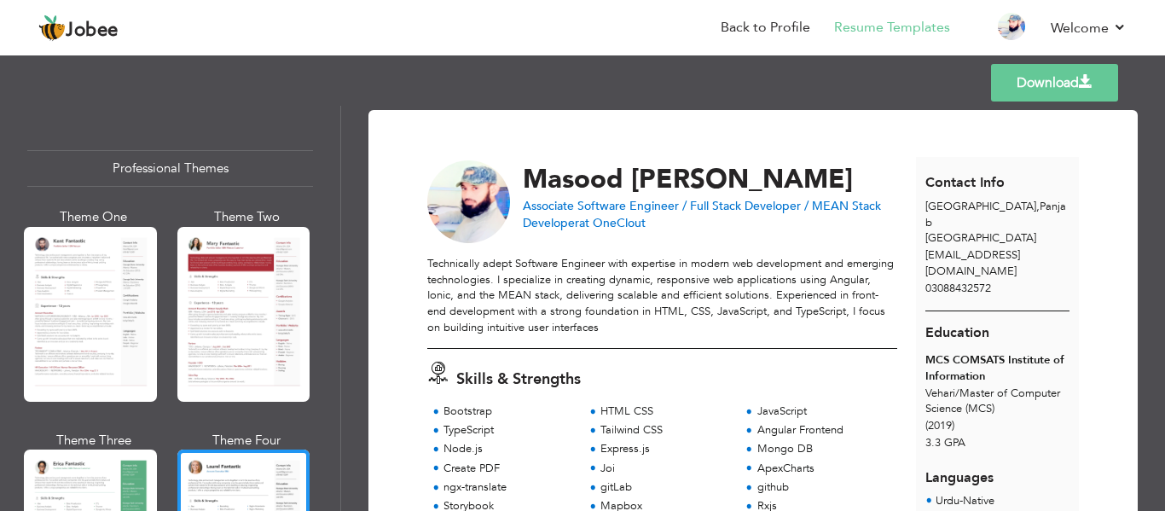
scroll to position [298, 0]
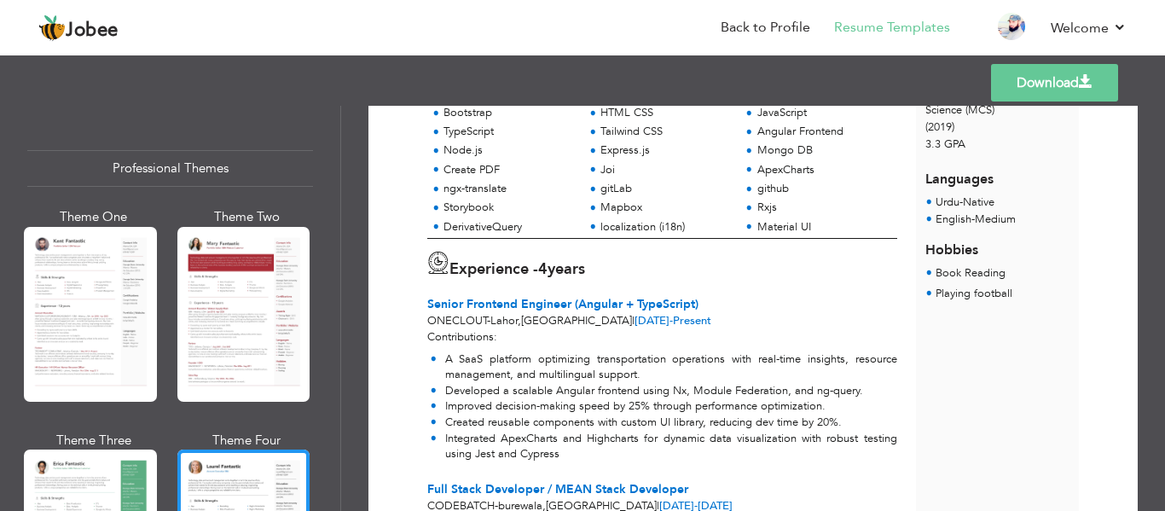
click at [1050, 86] on link "Download" at bounding box center [1054, 83] width 127 height 38
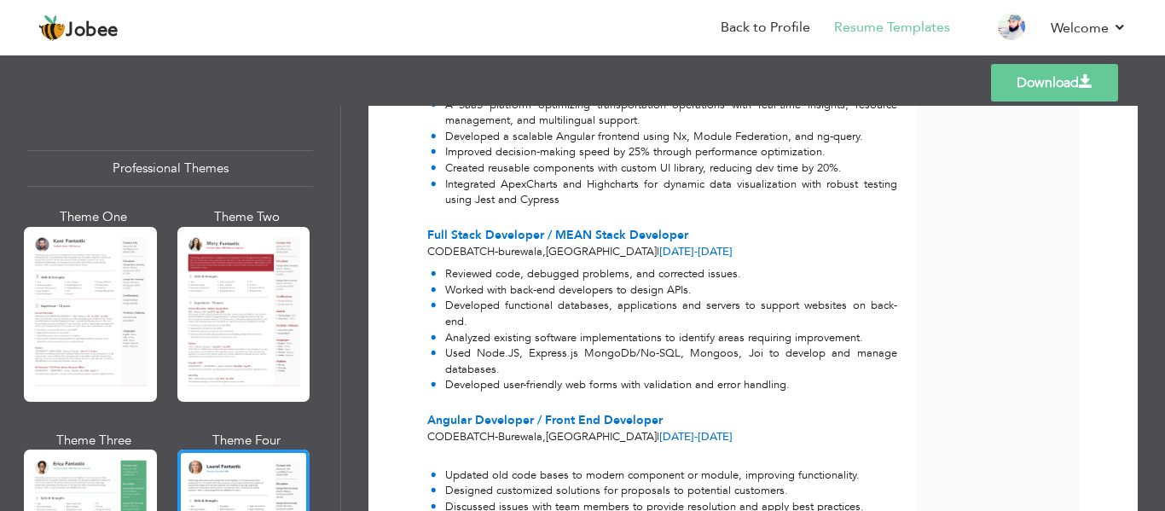
scroll to position [554, 0]
